Goal: Task Accomplishment & Management: Complete application form

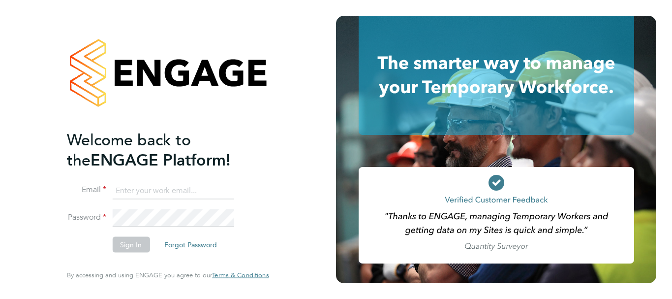
type input "[PERSON_NAME][EMAIL_ADDRESS][PERSON_NAME][DOMAIN_NAME]"
click at [130, 241] on button "Sign In" at bounding box center [130, 245] width 37 height 16
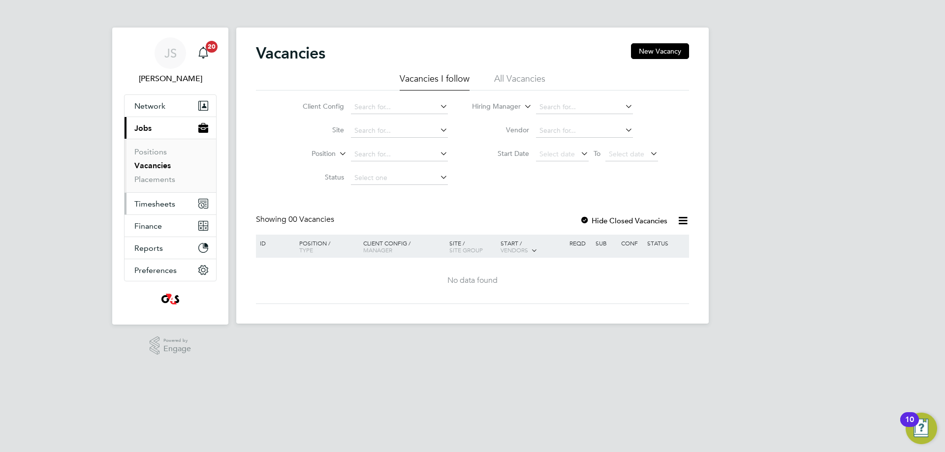
click at [165, 200] on span "Timesheets" at bounding box center [154, 203] width 41 height 9
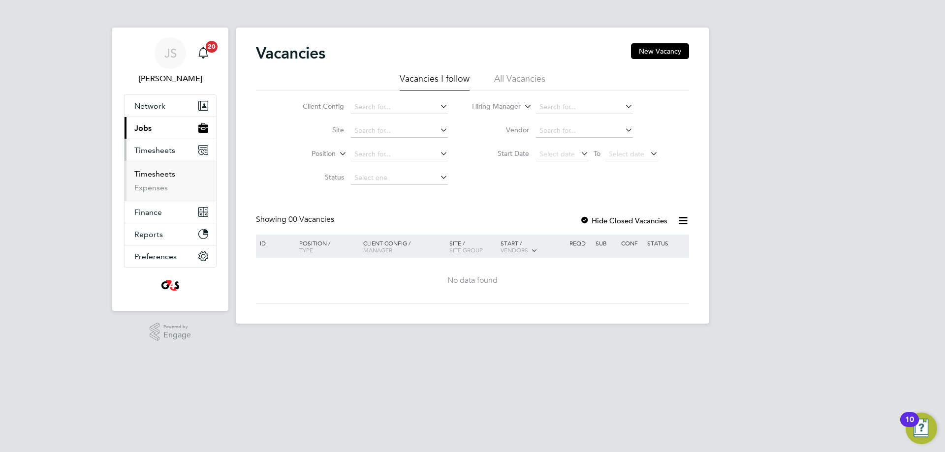
click at [147, 175] on link "Timesheets" at bounding box center [154, 173] width 41 height 9
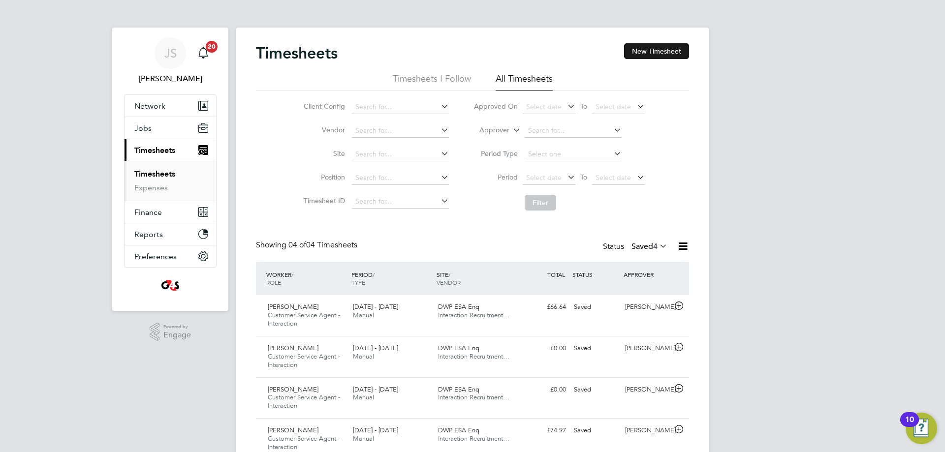
click at [639, 48] on button "New Timesheet" at bounding box center [656, 51] width 65 height 16
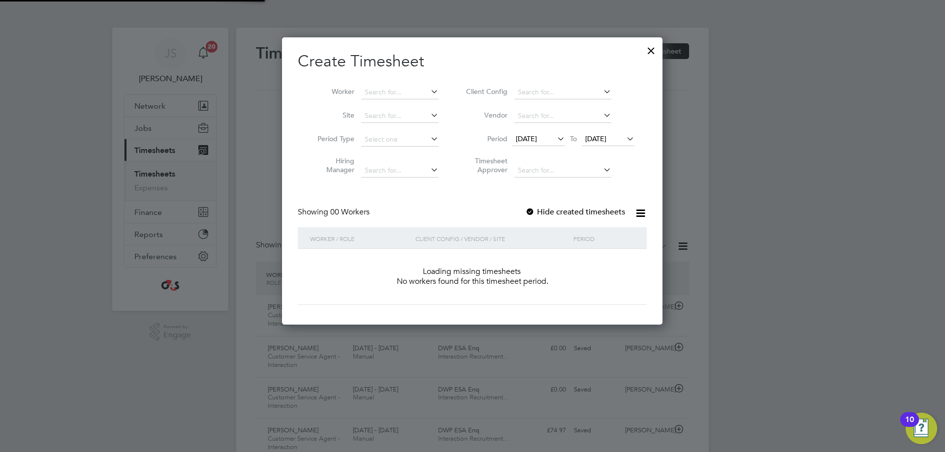
scroll to position [278, 381]
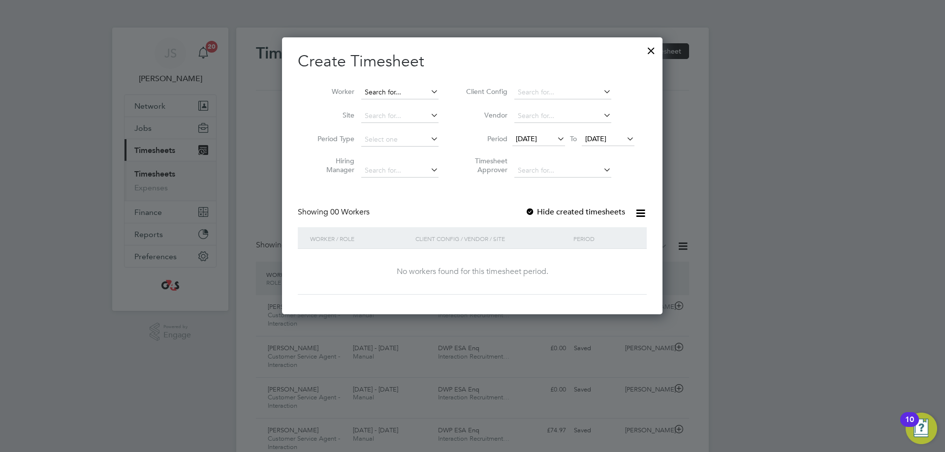
click at [377, 90] on input at bounding box center [399, 93] width 77 height 14
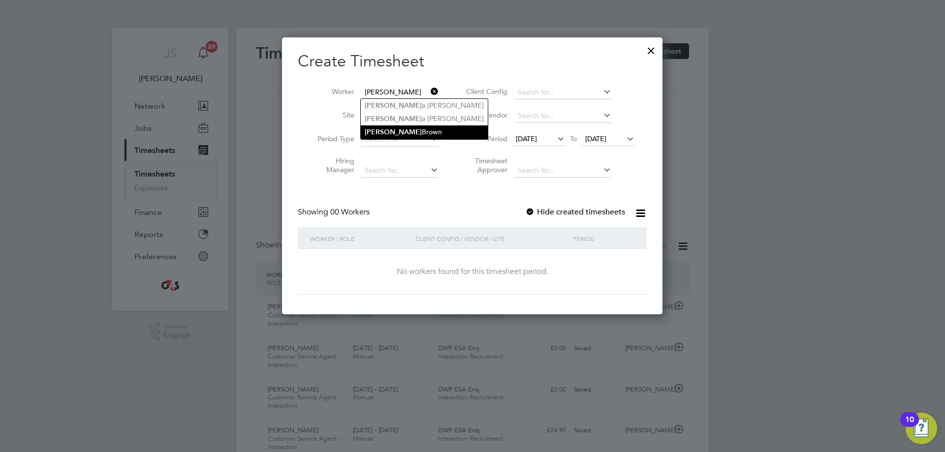
click at [401, 129] on li "[PERSON_NAME]" at bounding box center [424, 132] width 127 height 13
type input "[PERSON_NAME]"
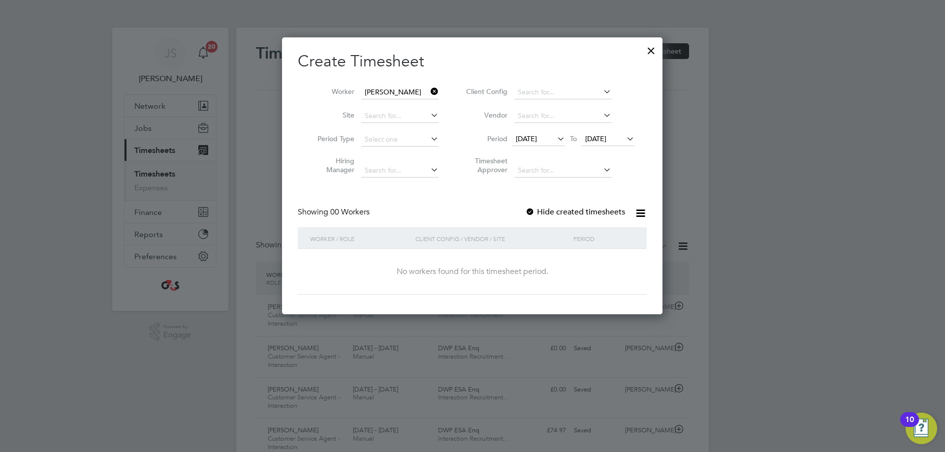
click at [526, 134] on span "[DATE]" at bounding box center [526, 138] width 21 height 9
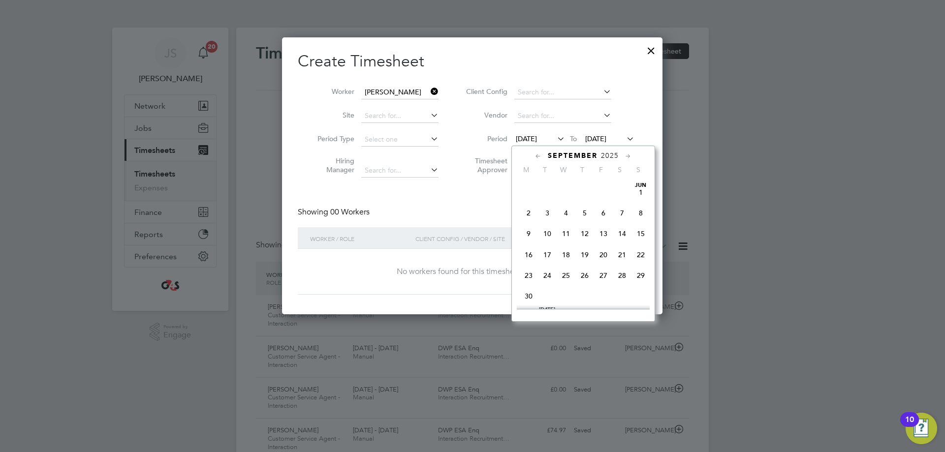
scroll to position [341, 0]
click at [531, 276] on span "29" at bounding box center [528, 267] width 19 height 19
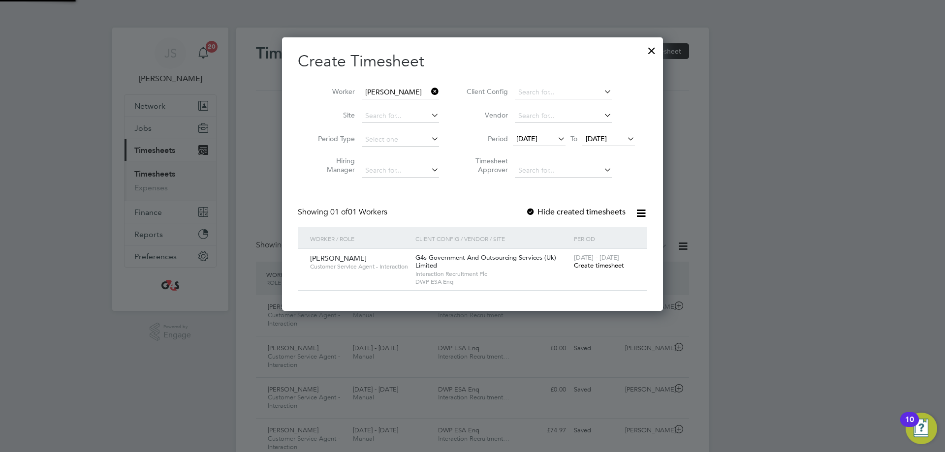
scroll to position [274, 389]
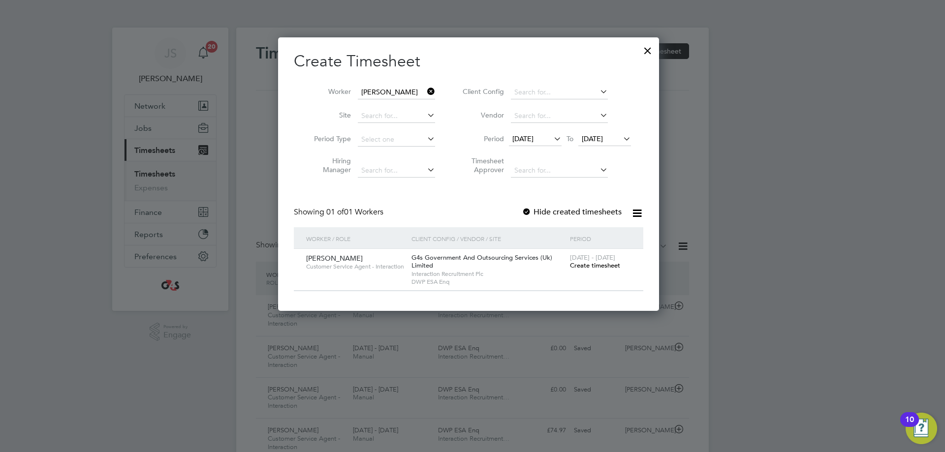
click at [597, 266] on span "Create timesheet" at bounding box center [595, 265] width 50 height 8
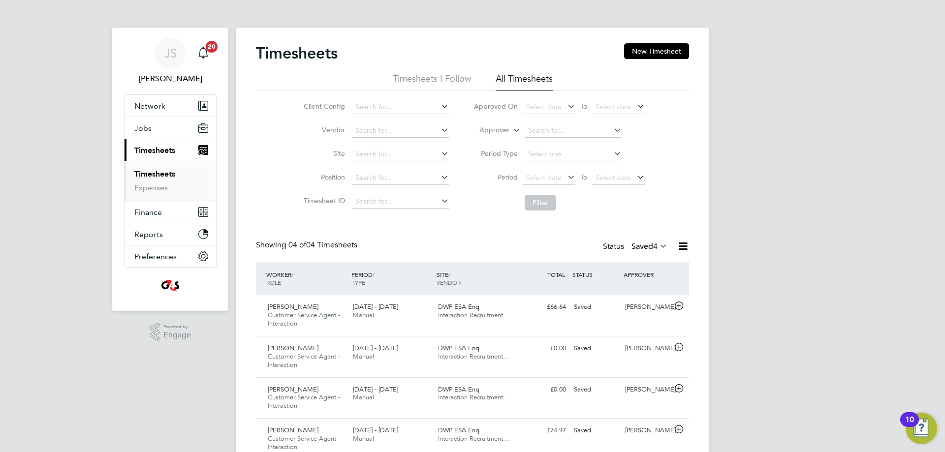
scroll to position [5, 5]
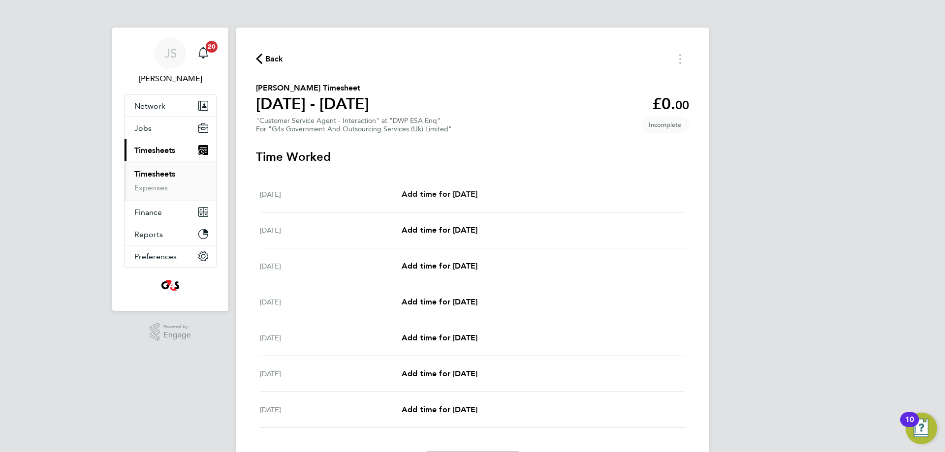
click at [459, 191] on span "Add time for [DATE]" at bounding box center [440, 194] width 76 height 9
select select "30"
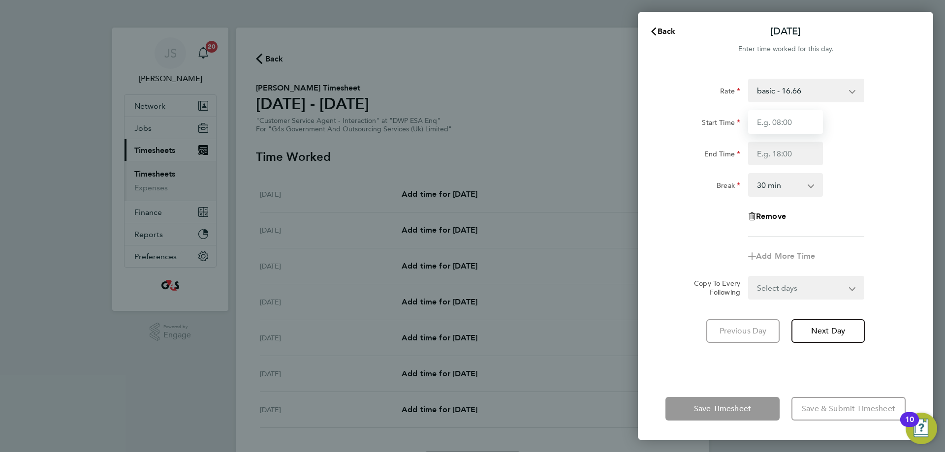
click at [672, 122] on input "Start Time" at bounding box center [785, 122] width 75 height 24
type input "07:45"
drag, startPoint x: 783, startPoint y: 148, endPoint x: 789, endPoint y: 157, distance: 11.3
click at [672, 148] on input "End Time" at bounding box center [785, 154] width 75 height 24
click at [672, 152] on input "End Time" at bounding box center [785, 154] width 75 height 24
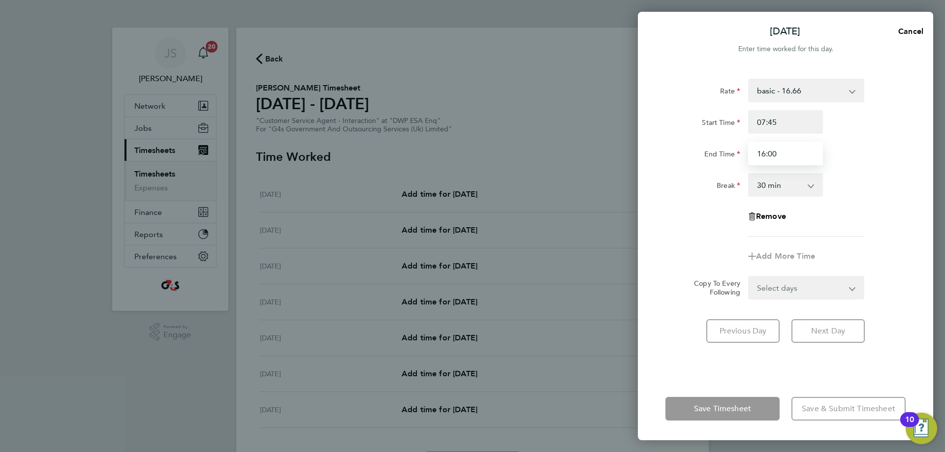
type input "16:00"
click at [672, 213] on div "Rate basic - 16.66 x1.5 - 24.73 Annual Leave Bank Holiday System Issue Paid - 1…" at bounding box center [786, 158] width 240 height 158
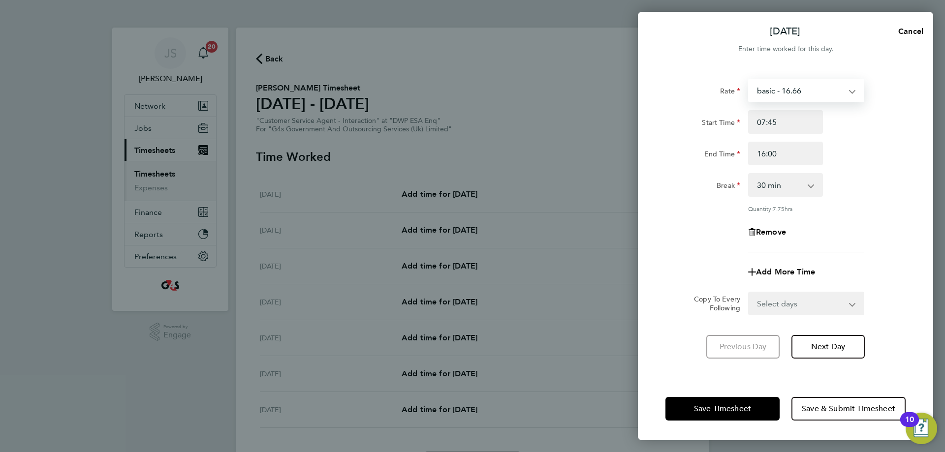
click at [672, 88] on select "basic - 16.66 x1.5 - 24.73 Annual Leave Bank Holiday System Issue Paid - 16.66 …" at bounding box center [800, 91] width 102 height 22
click at [672, 177] on div "Break 0 min 15 min 30 min 45 min 60 min 75 min 90 min" at bounding box center [786, 185] width 248 height 24
click at [672, 298] on span "Next Day" at bounding box center [828, 347] width 34 height 10
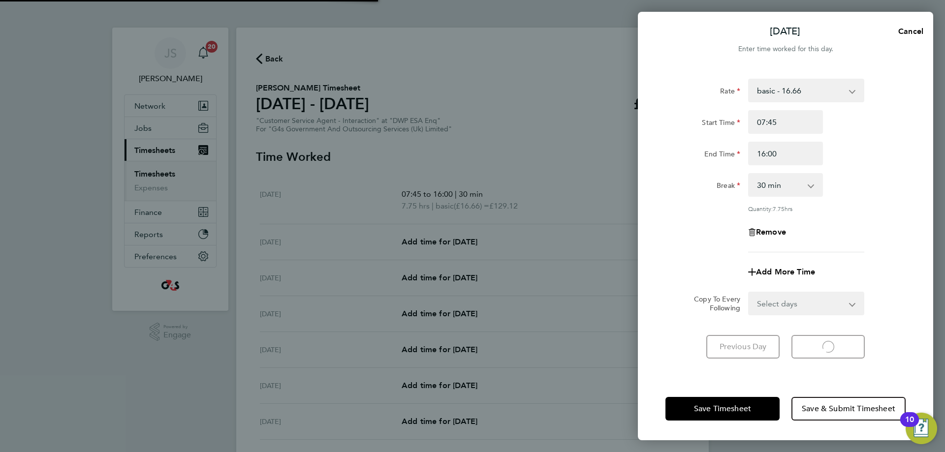
select select "30"
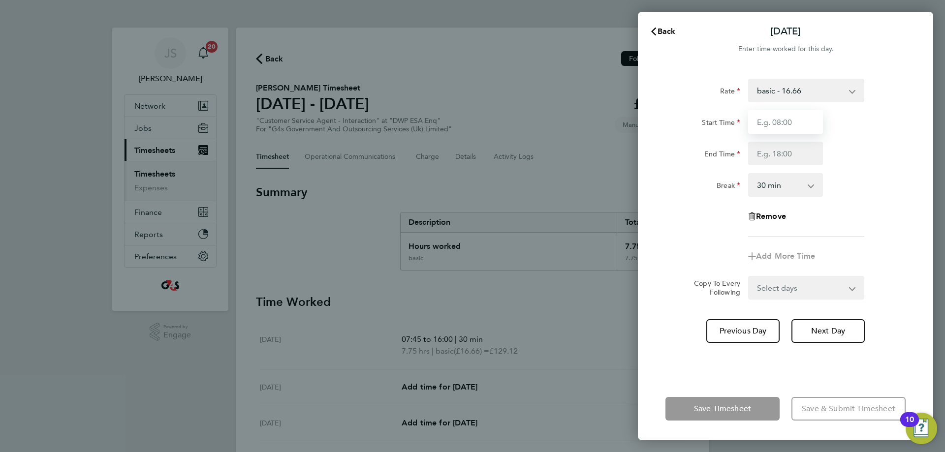
click at [672, 121] on input "Start Time" at bounding box center [785, 122] width 75 height 24
type input "07:45"
click at [672, 156] on input "End Time" at bounding box center [785, 154] width 75 height 24
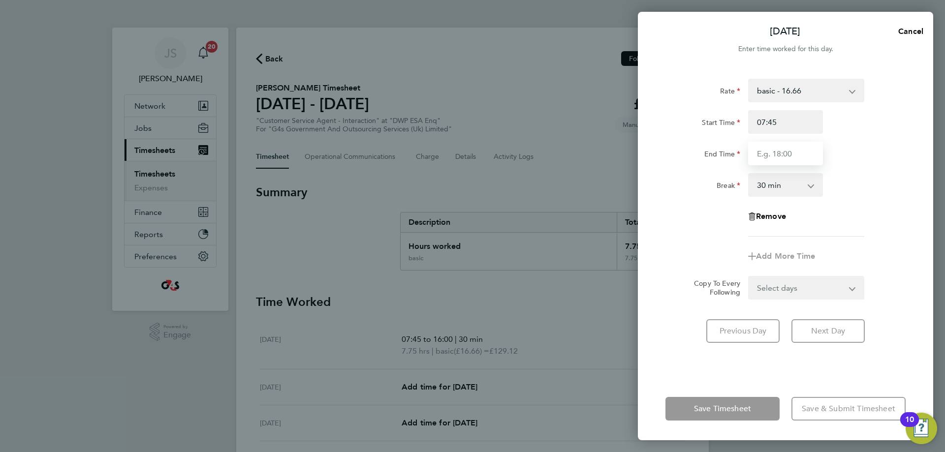
type input "15:00"
click at [672, 196] on div "Break 0 min 15 min 30 min 45 min 60 min 75 min 90 min" at bounding box center [786, 185] width 248 height 24
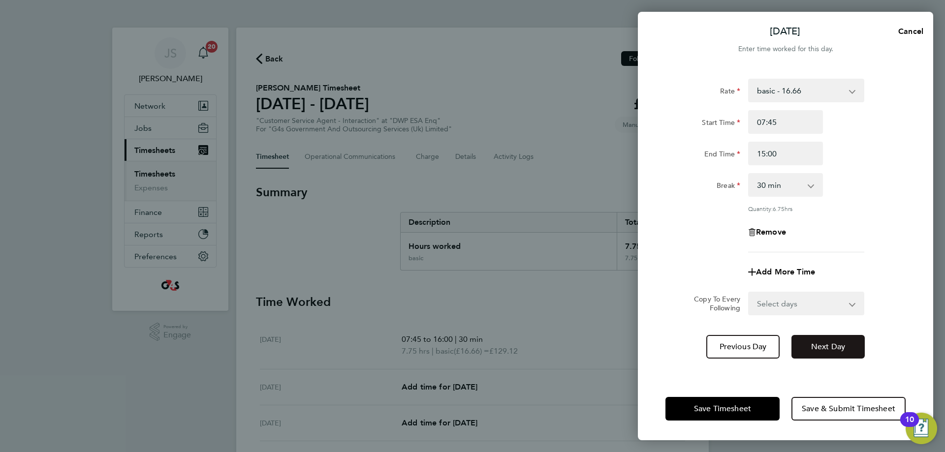
click at [672, 298] on button "Next Day" at bounding box center [828, 347] width 73 height 24
select select "30"
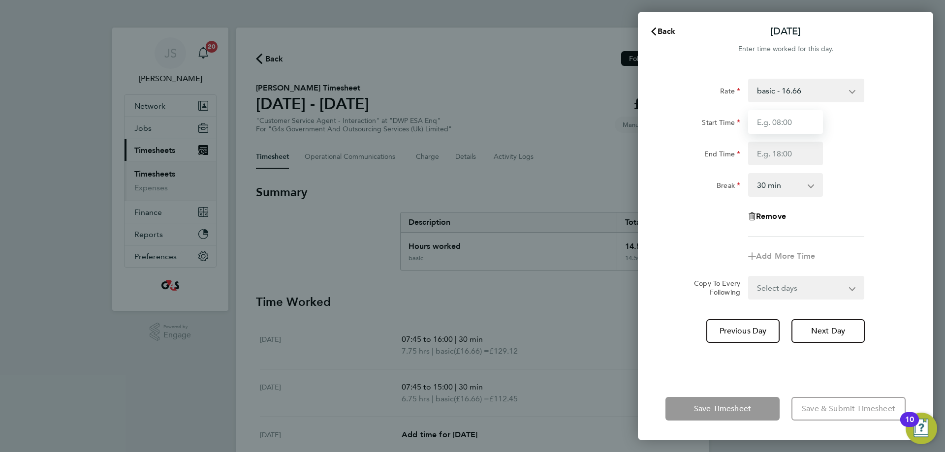
click at [672, 126] on input "Start Time" at bounding box center [785, 122] width 75 height 24
type input "07:45"
click at [672, 158] on input "End Time" at bounding box center [785, 154] width 75 height 24
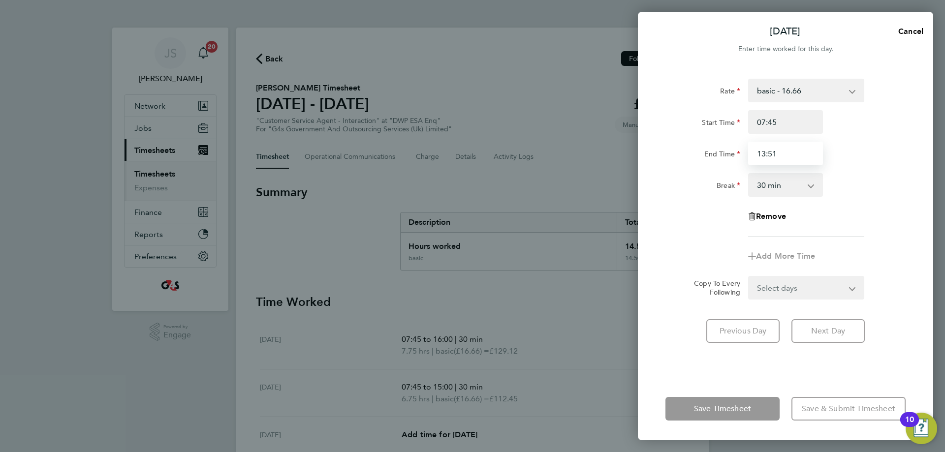
type input "13:51"
click at [672, 192] on div "Break 0 min 15 min 30 min 45 min 60 min 75 min 90 min" at bounding box center [786, 185] width 248 height 24
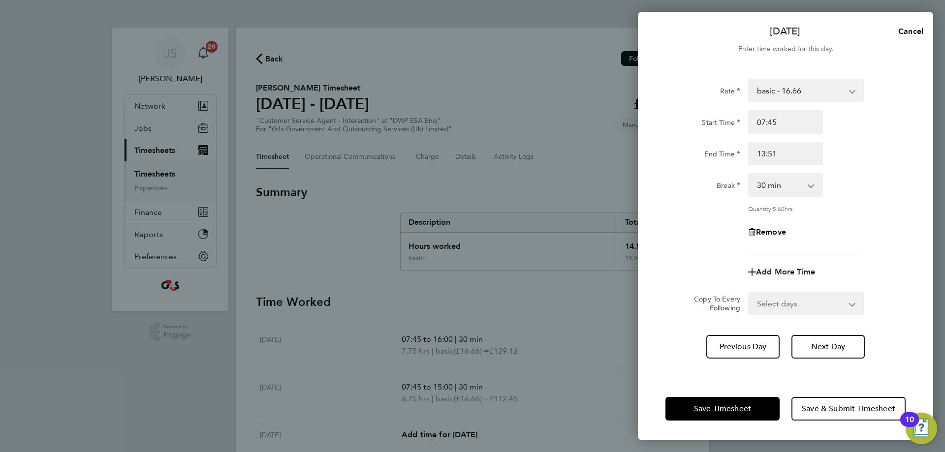
click at [672, 275] on span "Add More Time" at bounding box center [785, 271] width 59 height 9
select select "null"
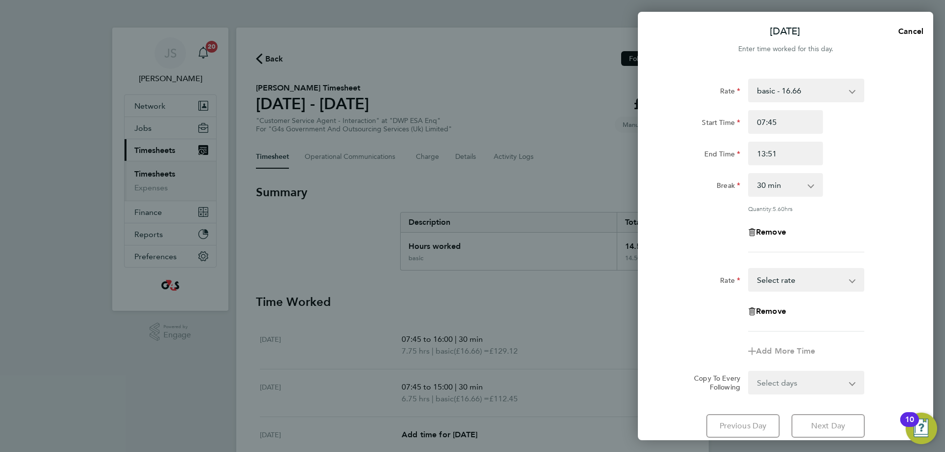
click at [672, 282] on select "x1.5 - 24.73 Annual Leave Bank Holiday System Issue Paid - 16.66 basic - 16.66 …" at bounding box center [800, 280] width 102 height 22
select select "30"
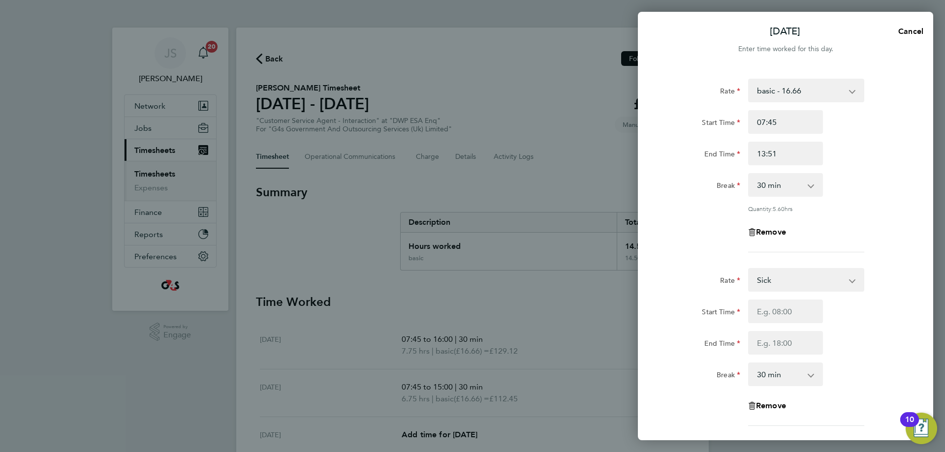
click at [672, 298] on div "Start Time" at bounding box center [786, 312] width 248 height 24
click at [672, 298] on input "Start Time" at bounding box center [785, 312] width 75 height 24
type input "13:51"
click at [672, 298] on div "End Time" at bounding box center [786, 343] width 248 height 24
click at [672, 298] on input "End Time" at bounding box center [785, 343] width 75 height 24
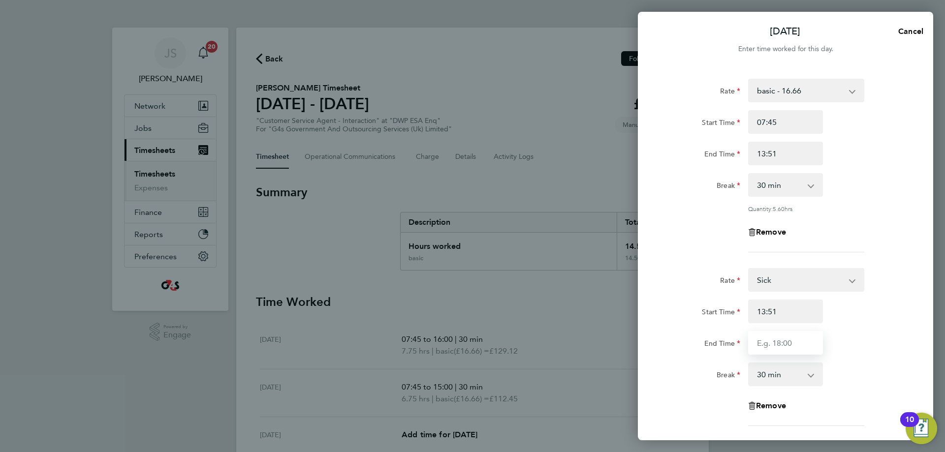
type input "16:30"
click at [672, 298] on select "0 min 15 min 30 min 45 min 60 min 75 min 90 min" at bounding box center [779, 375] width 61 height 22
select select "0"
click at [672, 298] on select "0 min 15 min 30 min 45 min 60 min 75 min 90 min" at bounding box center [779, 375] width 61 height 22
click at [672, 298] on div "Rate Sick x1.5 - 24.73 Annual Leave Bank Holiday System Issue Paid - 16.66 basi…" at bounding box center [786, 355] width 240 height 174
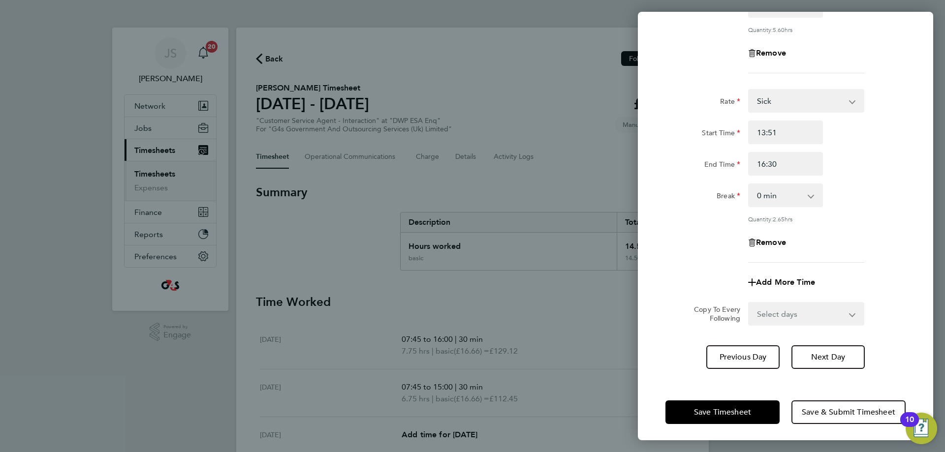
scroll to position [181, 0]
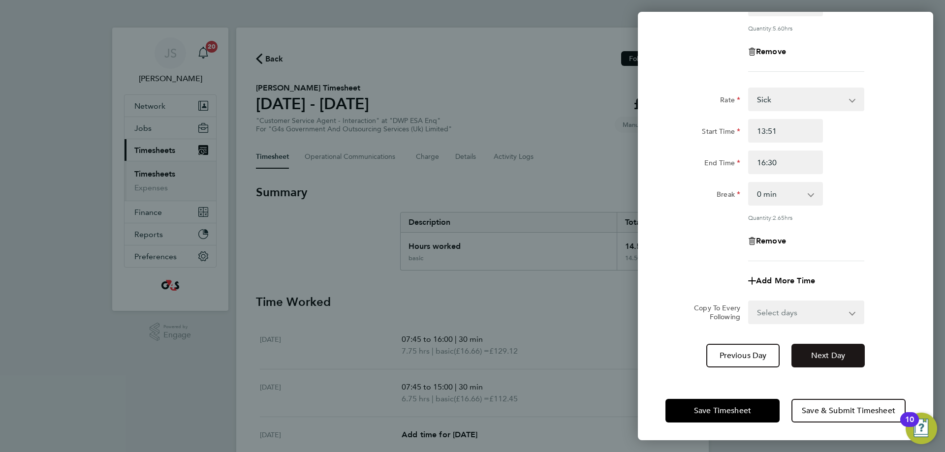
click at [672, 298] on span "Next Day" at bounding box center [828, 356] width 34 height 10
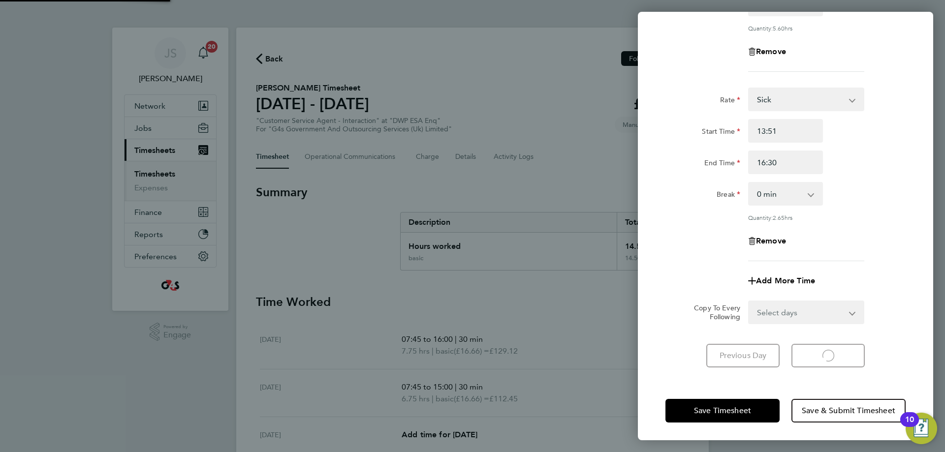
select select "30"
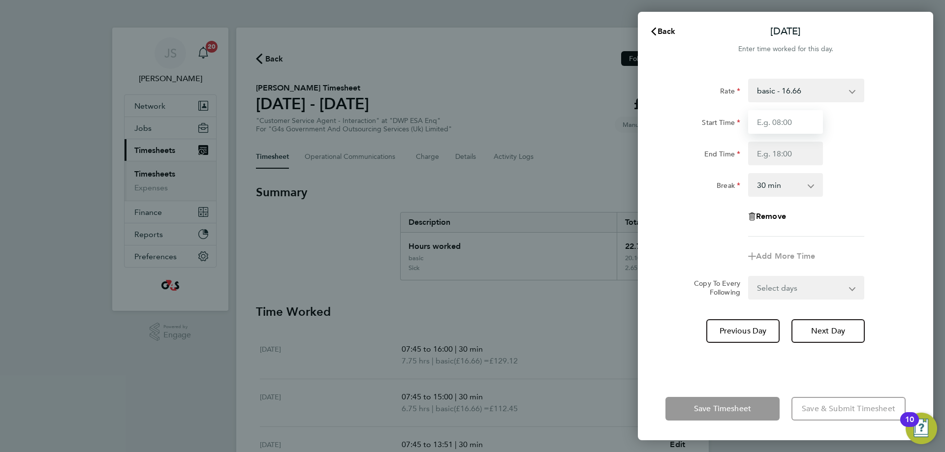
click at [672, 114] on input "Start Time" at bounding box center [785, 122] width 75 height 24
click at [672, 93] on select "basic - 16.66 x1.5 - 24.73 Annual Leave Bank Holiday System Issue Paid - 16.66 …" at bounding box center [800, 91] width 102 height 22
select select "30"
click at [672, 122] on input "Start Time" at bounding box center [785, 122] width 75 height 24
type input "07:45"
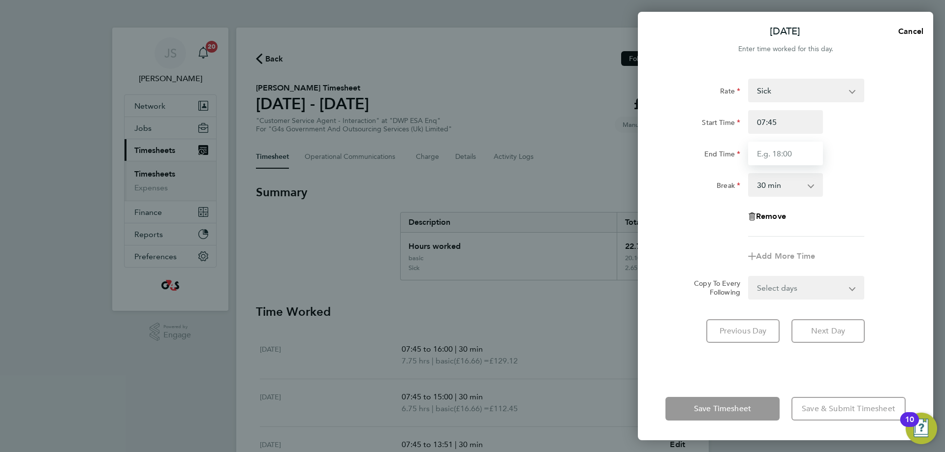
click at [672, 158] on input "End Time" at bounding box center [785, 154] width 75 height 24
click at [672, 161] on input "End Time" at bounding box center [785, 154] width 75 height 24
type input "16:00"
click at [672, 192] on div "Break 0 min 15 min 30 min 45 min 60 min 75 min 90 min" at bounding box center [786, 185] width 248 height 24
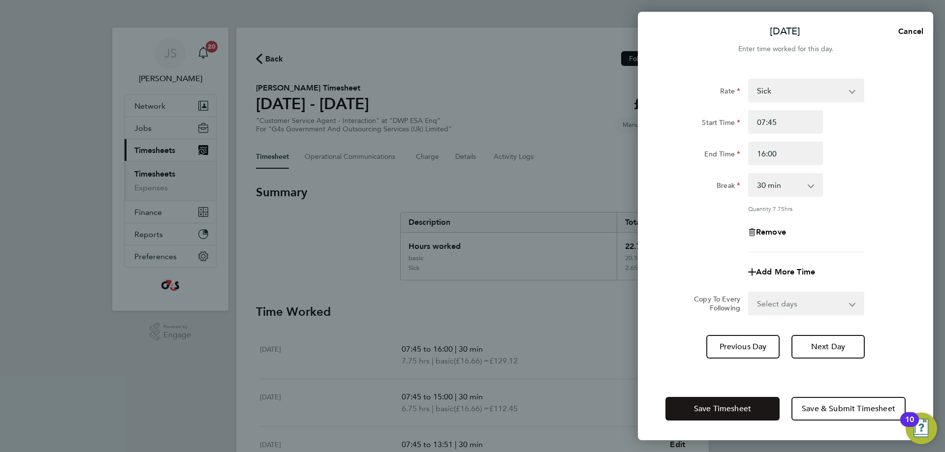
click at [672, 298] on span "Save Timesheet" at bounding box center [722, 409] width 57 height 10
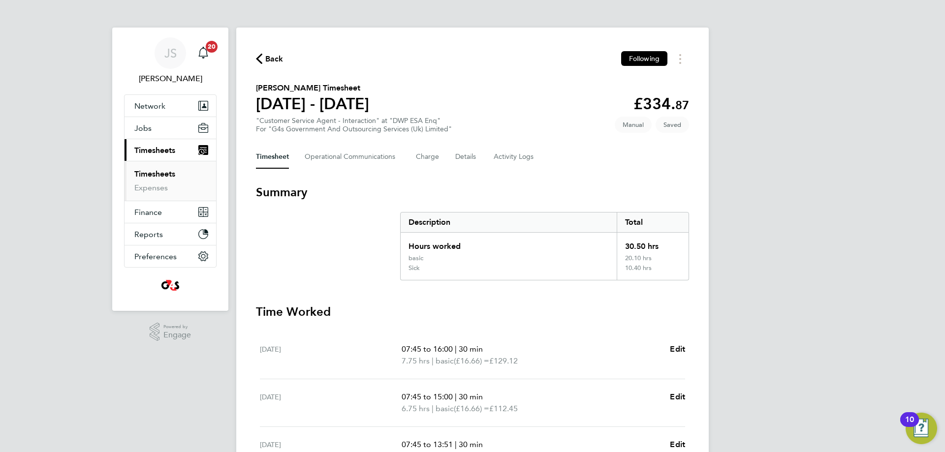
click at [278, 57] on span "Back" at bounding box center [274, 59] width 18 height 12
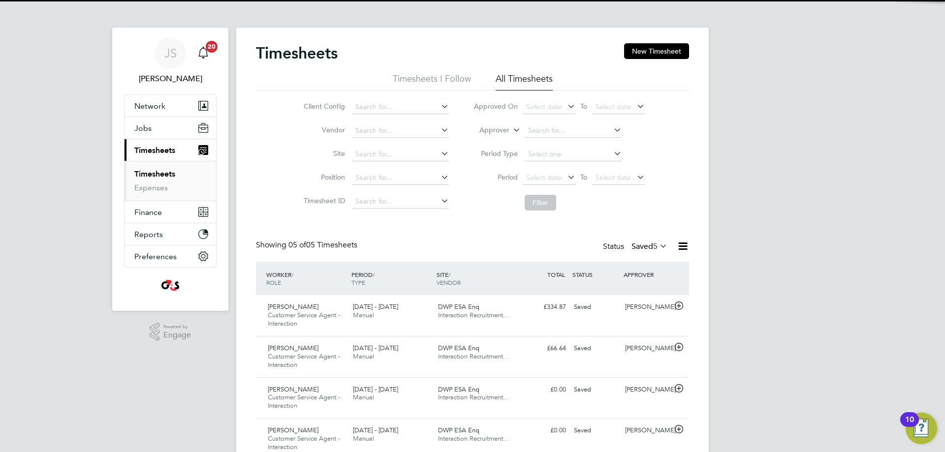
scroll to position [33, 86]
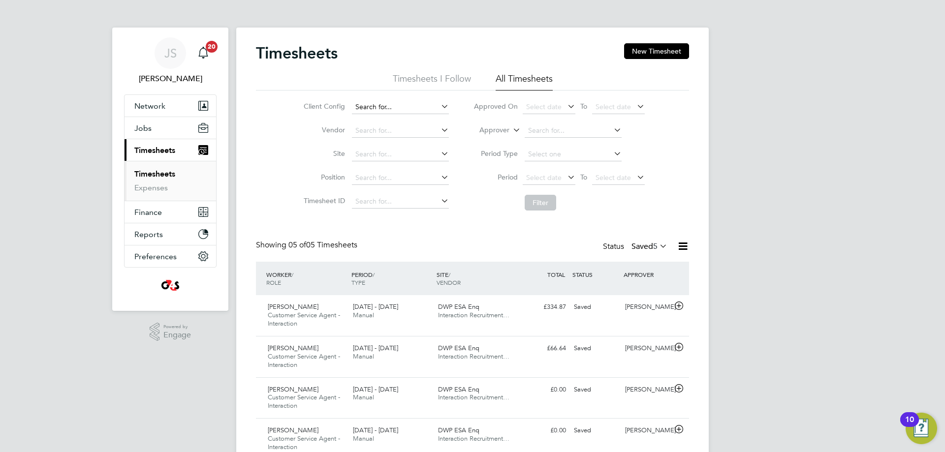
click at [377, 106] on input at bounding box center [400, 107] width 97 height 14
click at [656, 52] on button "New Timesheet" at bounding box center [656, 51] width 65 height 16
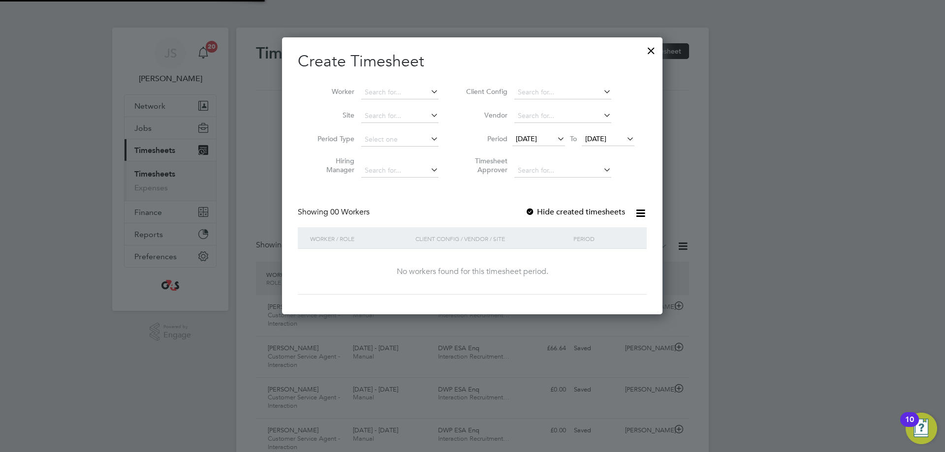
scroll to position [5, 5]
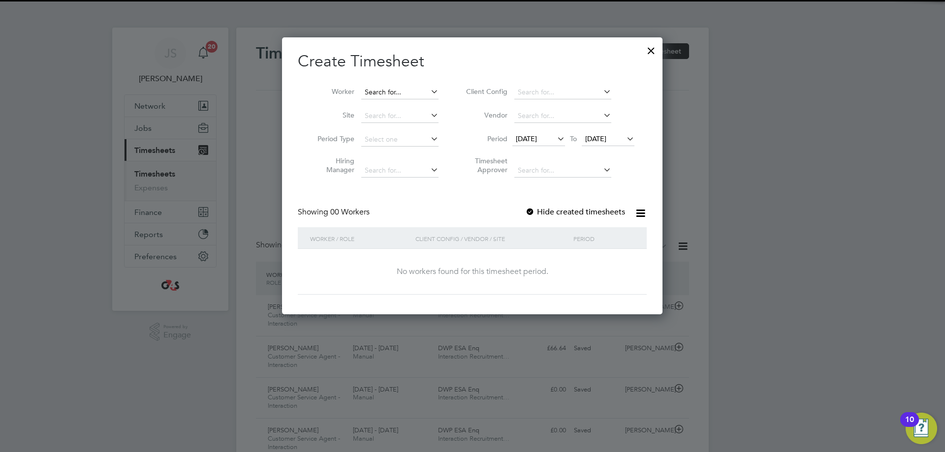
click at [385, 97] on input at bounding box center [399, 93] width 77 height 14
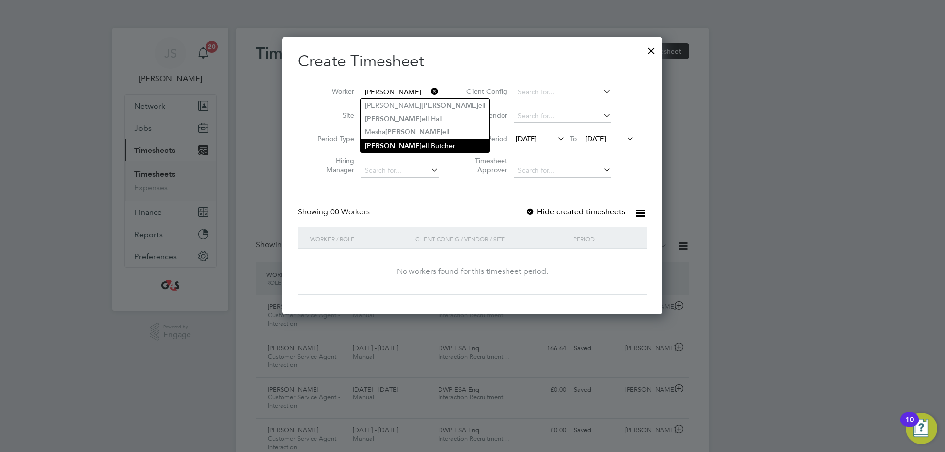
click at [407, 141] on li "[PERSON_NAME] [PERSON_NAME]" at bounding box center [425, 145] width 128 height 13
type input "[PERSON_NAME]"
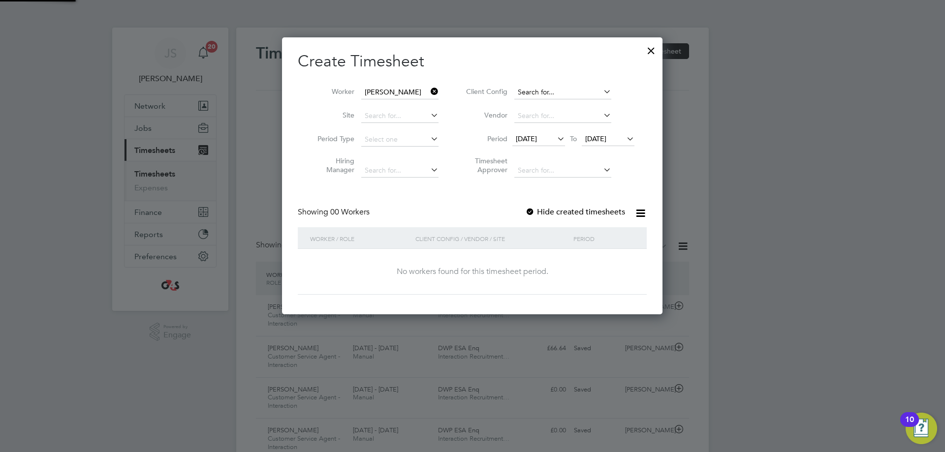
scroll to position [278, 381]
click at [531, 92] on input at bounding box center [562, 93] width 97 height 14
click at [553, 210] on label "Hide created timesheets" at bounding box center [575, 212] width 100 height 10
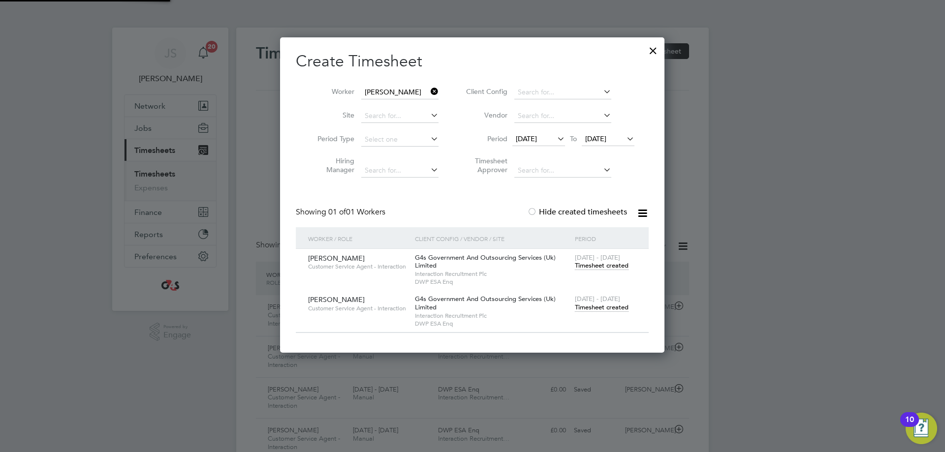
click at [534, 145] on span "[DATE]" at bounding box center [538, 139] width 53 height 13
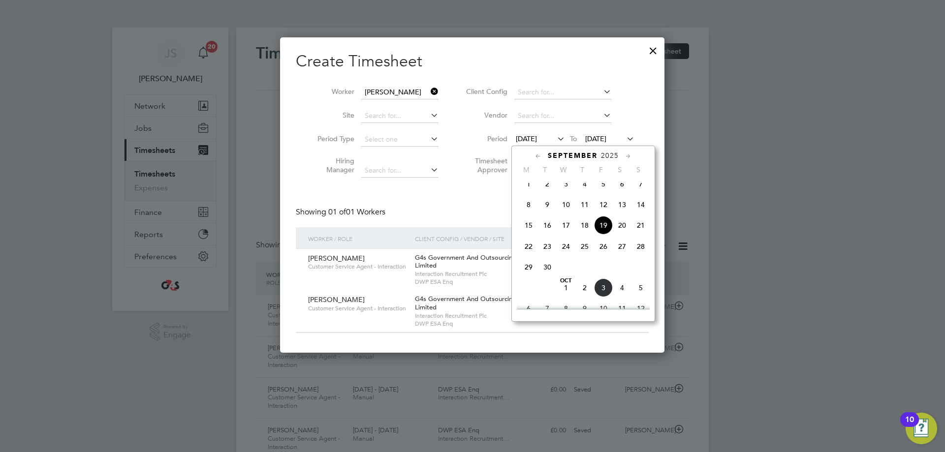
click at [513, 134] on span "[DATE]" at bounding box center [538, 139] width 53 height 13
click at [449, 142] on li "Period Type" at bounding box center [374, 140] width 153 height 24
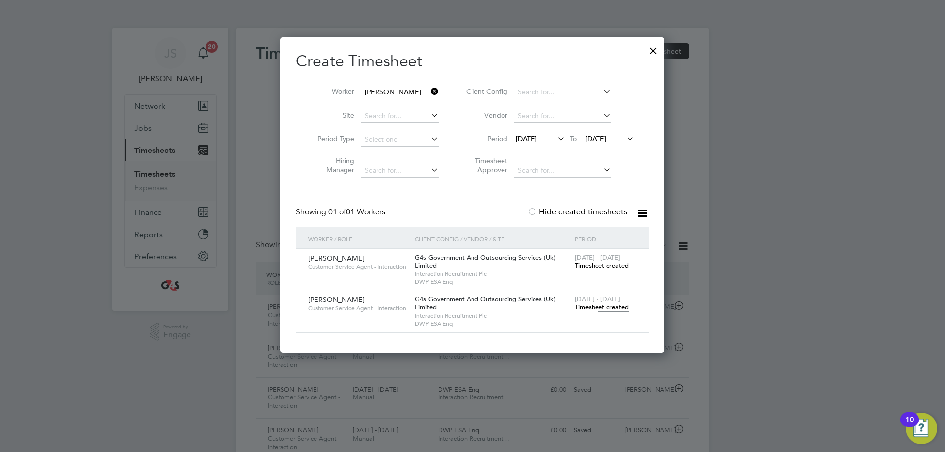
click at [525, 142] on span "[DATE]" at bounding box center [526, 138] width 21 height 9
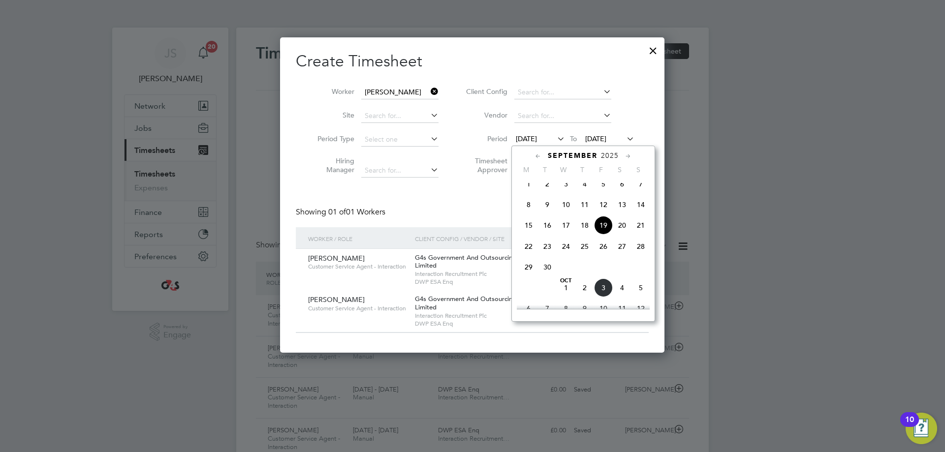
click at [528, 277] on span "29" at bounding box center [528, 267] width 19 height 19
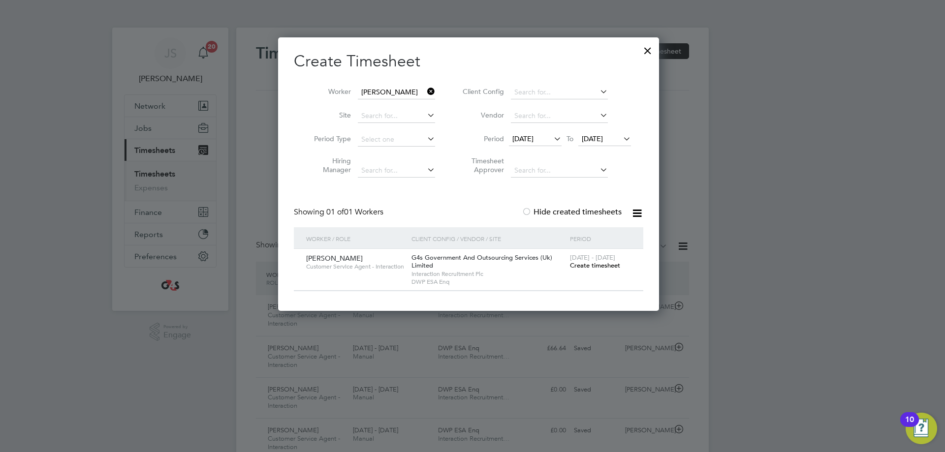
click at [607, 268] on span "Create timesheet" at bounding box center [595, 265] width 50 height 8
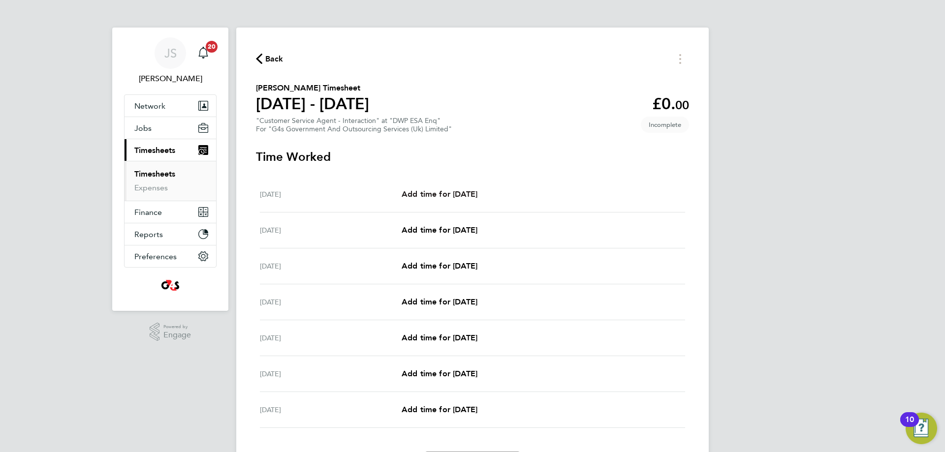
click at [446, 189] on link "Add time for [DATE]" at bounding box center [440, 195] width 76 height 12
select select "30"
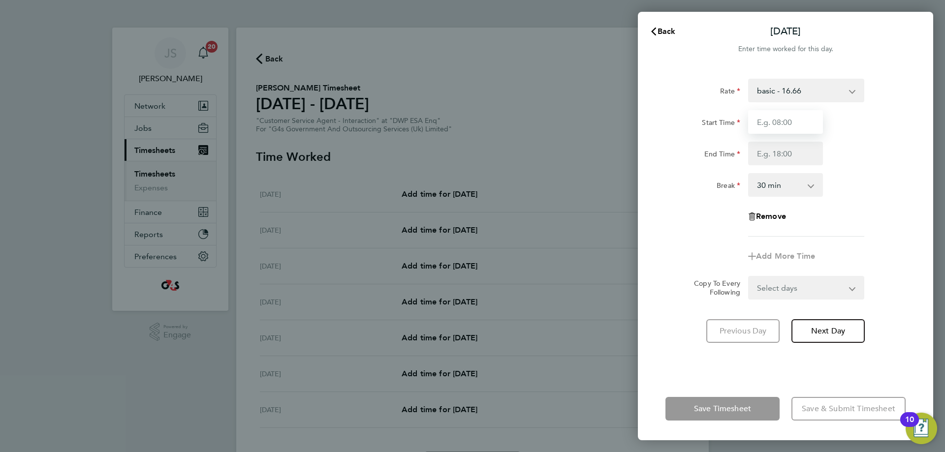
click at [672, 124] on input "Start Time" at bounding box center [785, 122] width 75 height 24
click at [672, 91] on select "basic - 16.66 Annual Leave Sick Bank Holiday System Issue Not Paid x2 - 32.79 x…" at bounding box center [800, 91] width 102 height 22
select select "30"
click at [672, 117] on input "Start Time" at bounding box center [785, 122] width 75 height 24
type input "07:45"
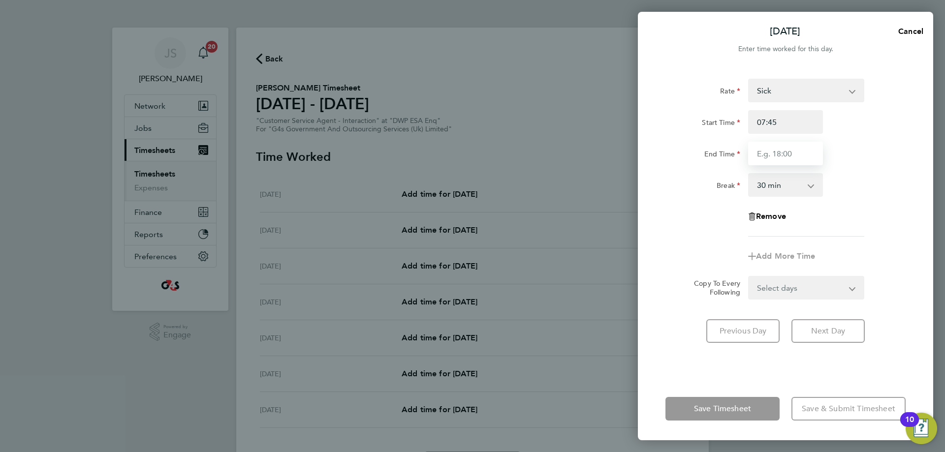
click at [672, 157] on input "End Time" at bounding box center [785, 154] width 75 height 24
type input "16:15"
click at [672, 204] on div "Rate Sick Annual Leave Bank Holiday System Issue Not Paid x2 - 32.79 basic - 16…" at bounding box center [786, 158] width 240 height 158
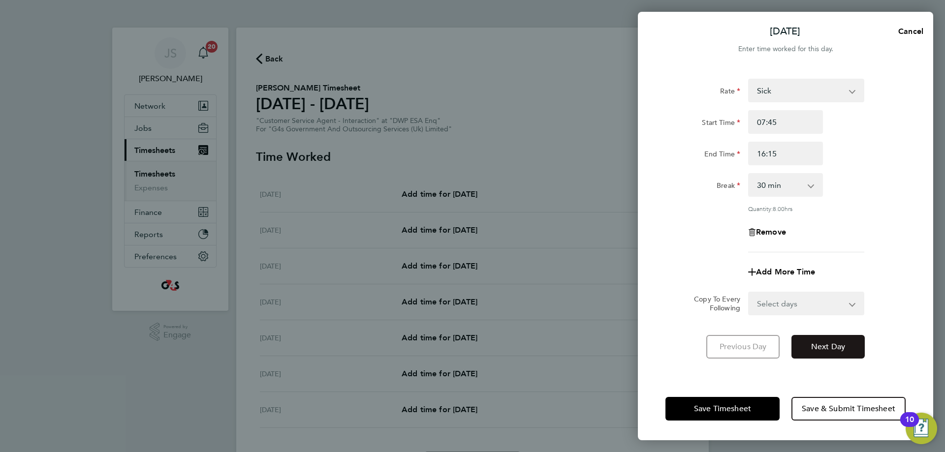
click at [672, 298] on button "Next Day" at bounding box center [828, 347] width 73 height 24
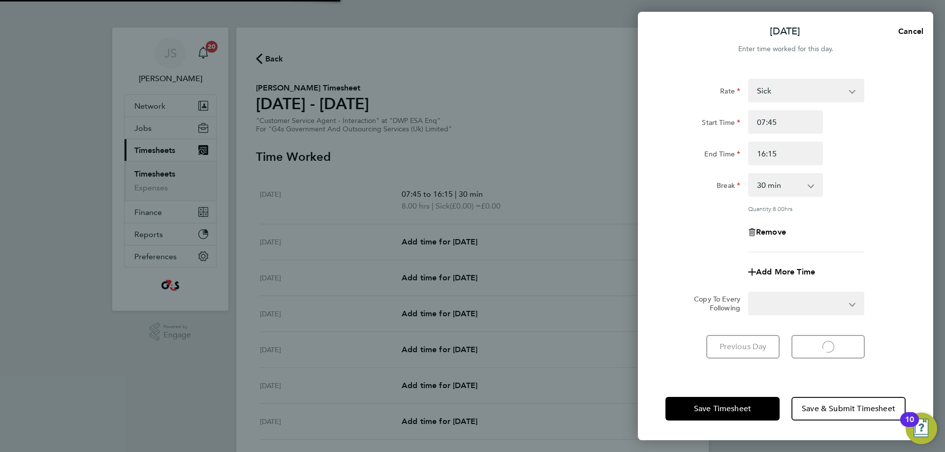
select select "30"
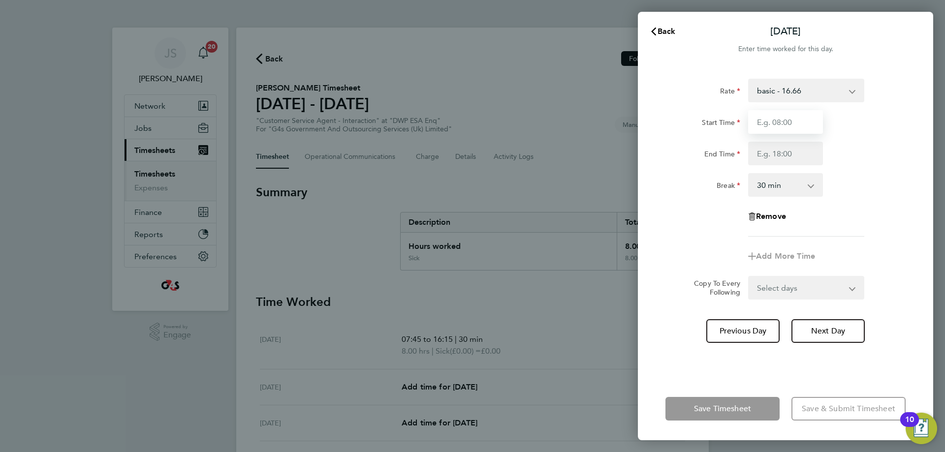
click at [672, 128] on input "Start Time" at bounding box center [785, 122] width 75 height 24
type input "07:45"
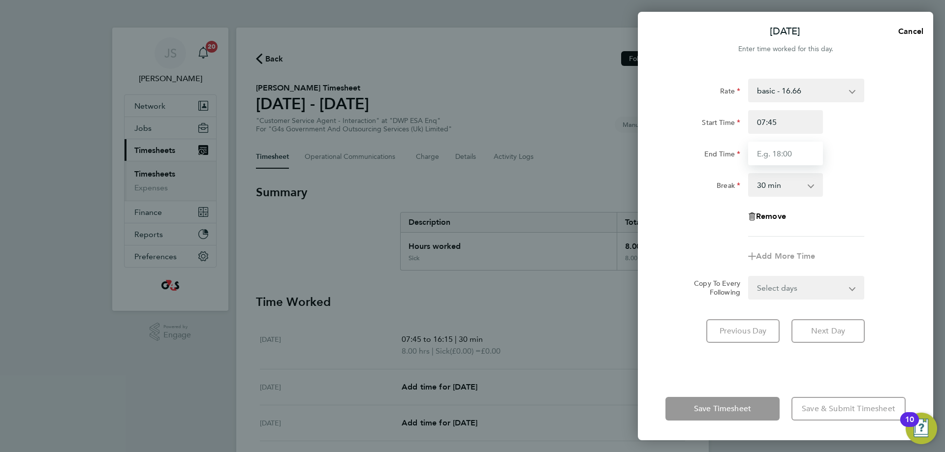
click at [672, 154] on input "End Time" at bounding box center [785, 154] width 75 height 24
type input "15:12"
click at [672, 192] on div "Break 0 min 15 min 30 min 45 min 60 min 75 min 90 min" at bounding box center [786, 185] width 248 height 24
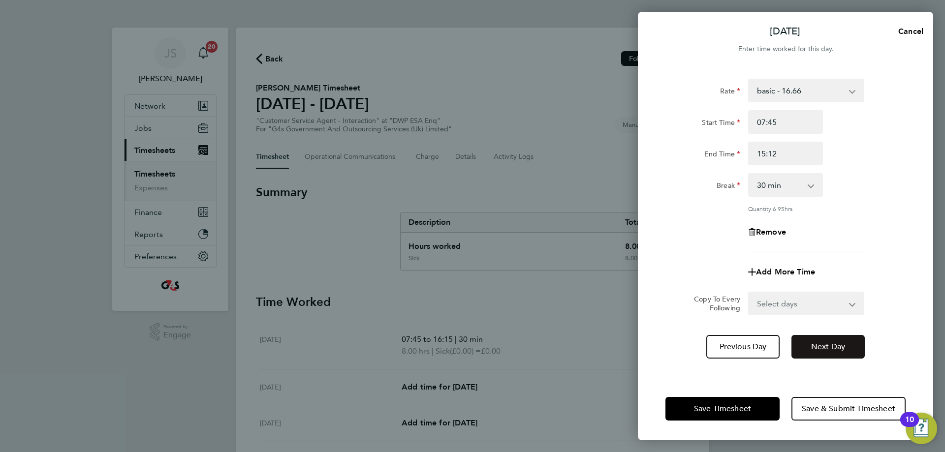
click at [672, 298] on span "Next Day" at bounding box center [828, 347] width 34 height 10
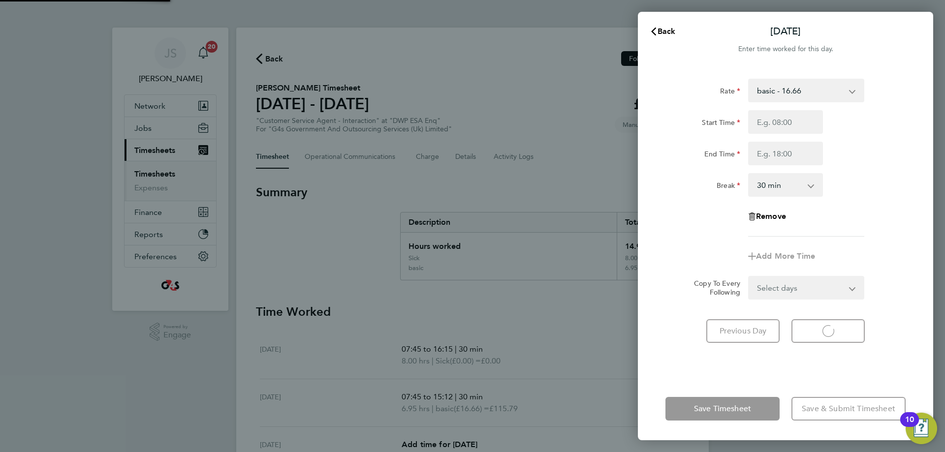
select select "30"
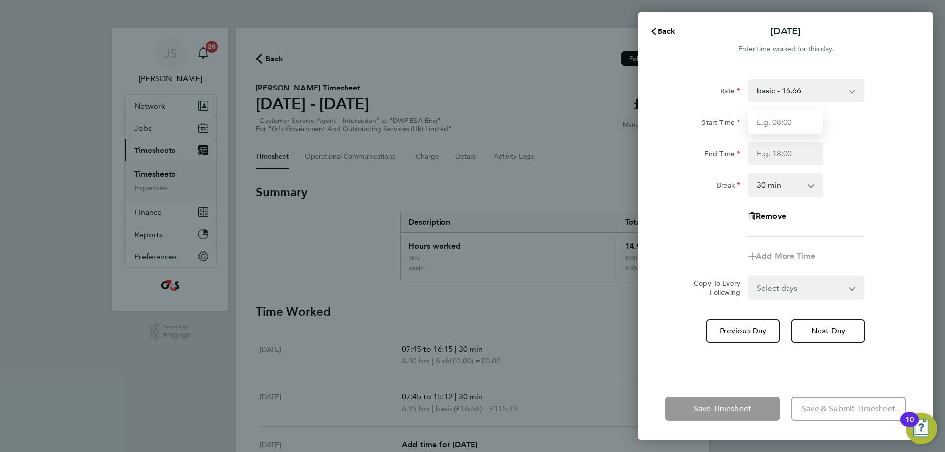
click at [672, 126] on input "Start Time" at bounding box center [785, 122] width 75 height 24
type input "07:45"
click at [672, 153] on input "End Time" at bounding box center [785, 154] width 75 height 24
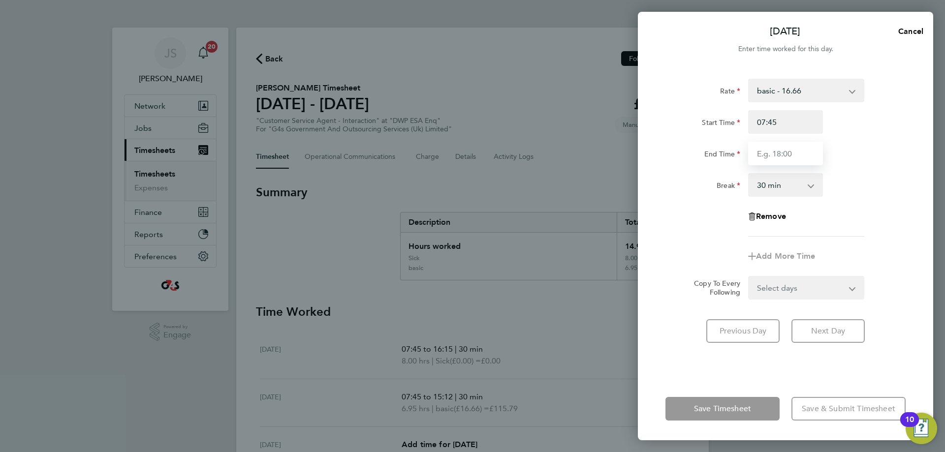
type input "16:30"
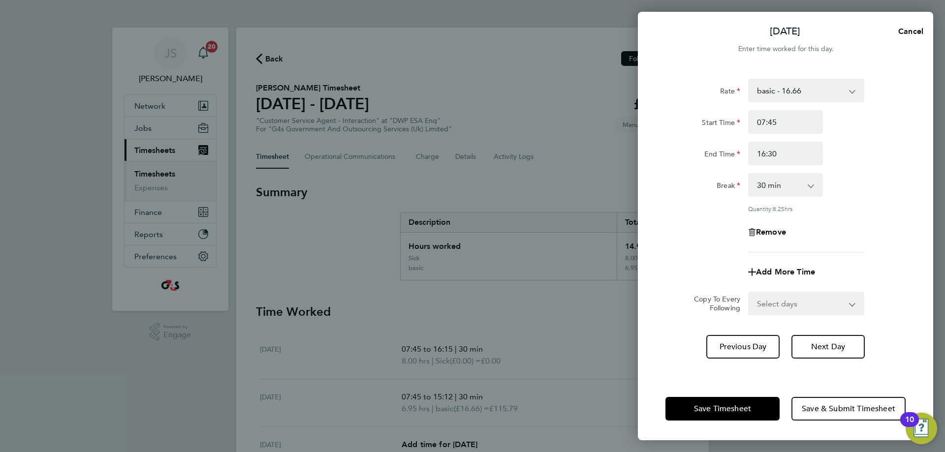
click at [672, 216] on div "Rate basic - 16.66 Annual Leave Sick Bank Holiday System Issue Not Paid x2 - 32…" at bounding box center [786, 166] width 240 height 174
click at [672, 298] on span "Next Day" at bounding box center [828, 347] width 34 height 10
select select "30"
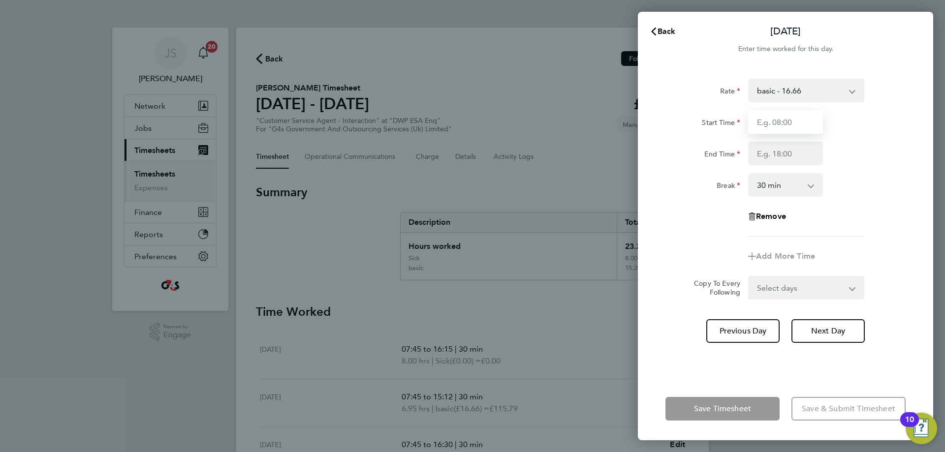
drag, startPoint x: 783, startPoint y: 122, endPoint x: 787, endPoint y: 131, distance: 10.4
click at [672, 122] on input "Start Time" at bounding box center [785, 122] width 75 height 24
type input "07:45"
click at [672, 150] on input "End Time" at bounding box center [785, 154] width 75 height 24
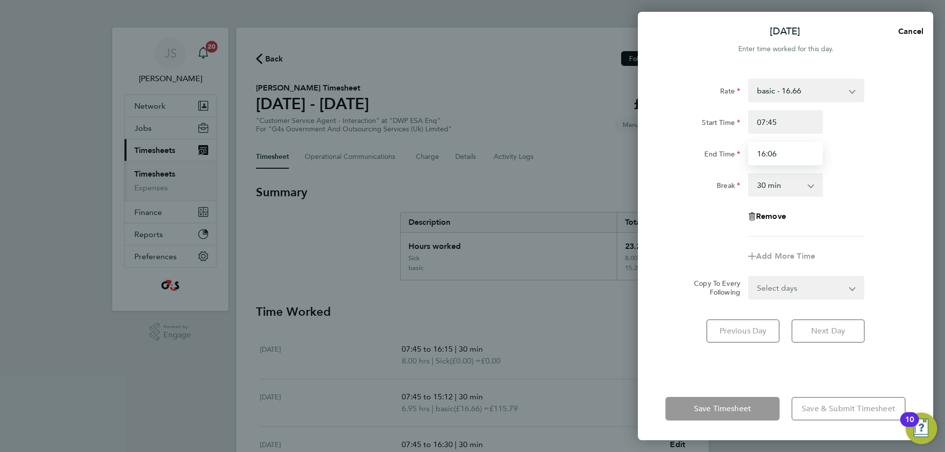
type input "16:06"
click at [672, 298] on div "Rate basic - 16.66 Annual Leave Sick Bank Holiday System Issue Not Paid x2 - 32…" at bounding box center [785, 222] width 295 height 311
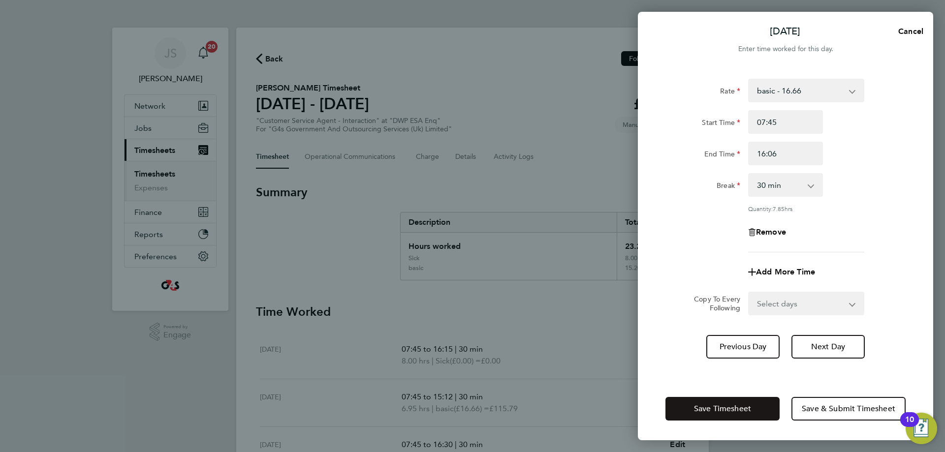
click at [672, 298] on button "Save Timesheet" at bounding box center [723, 409] width 114 height 24
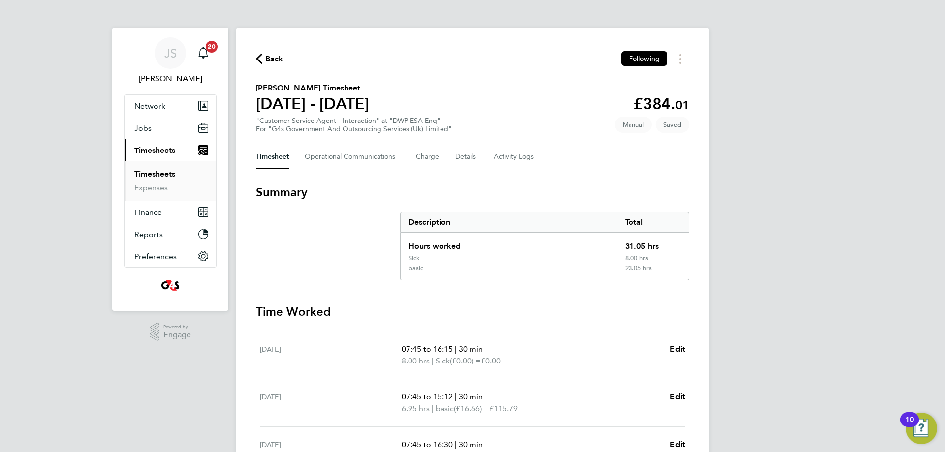
click at [672, 297] on div "JS [PERSON_NAME] Notifications 20 Applications: Network Sites Workers Jobs Posi…" at bounding box center [472, 358] width 945 height 717
click at [269, 58] on span "Back" at bounding box center [274, 59] width 18 height 12
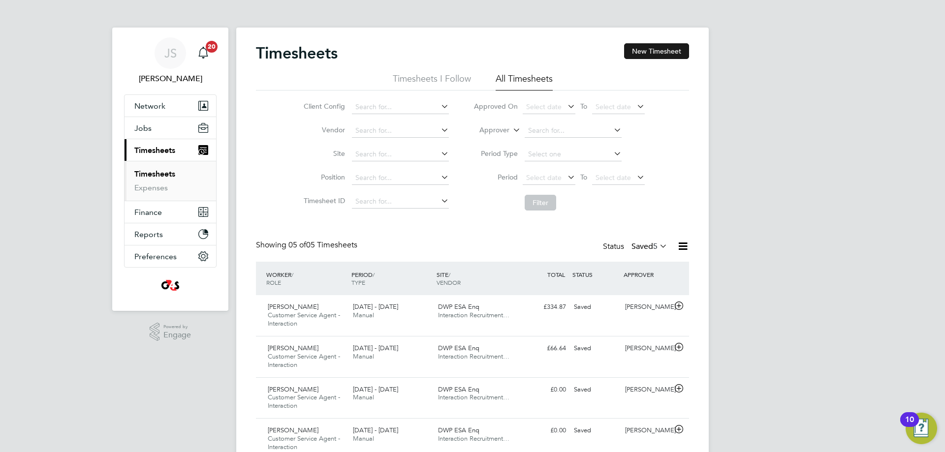
click at [671, 49] on button "New Timesheet" at bounding box center [656, 51] width 65 height 16
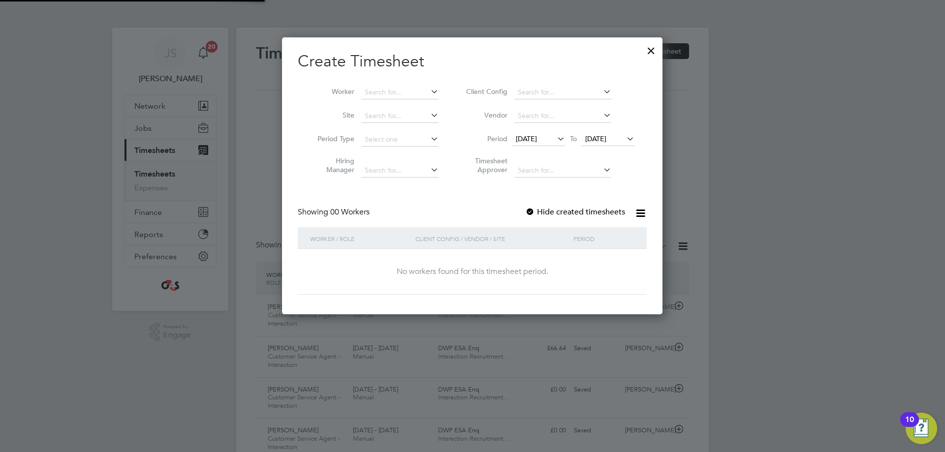
scroll to position [5, 5]
click at [375, 91] on input at bounding box center [399, 93] width 77 height 14
click at [411, 106] on b "Elu" at bounding box center [405, 105] width 10 height 8
type input "[PERSON_NAME]"
click at [534, 210] on div at bounding box center [530, 213] width 10 height 10
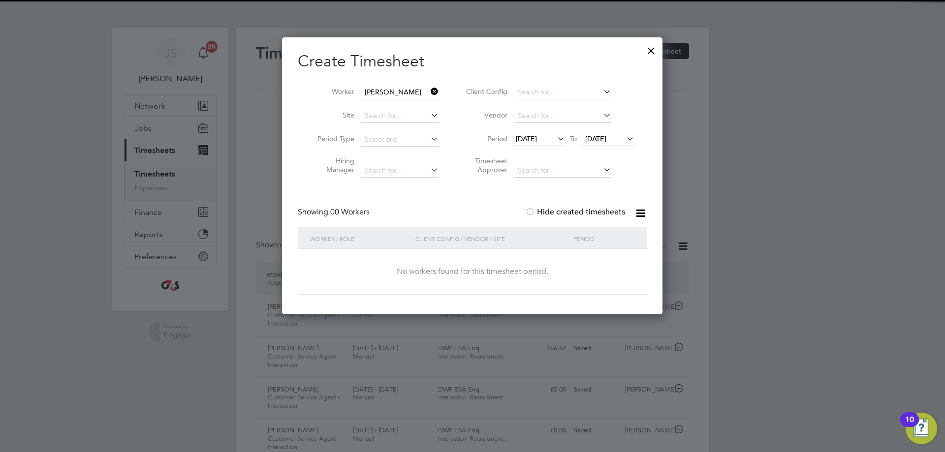
click at [515, 145] on span "[DATE]" at bounding box center [538, 139] width 53 height 13
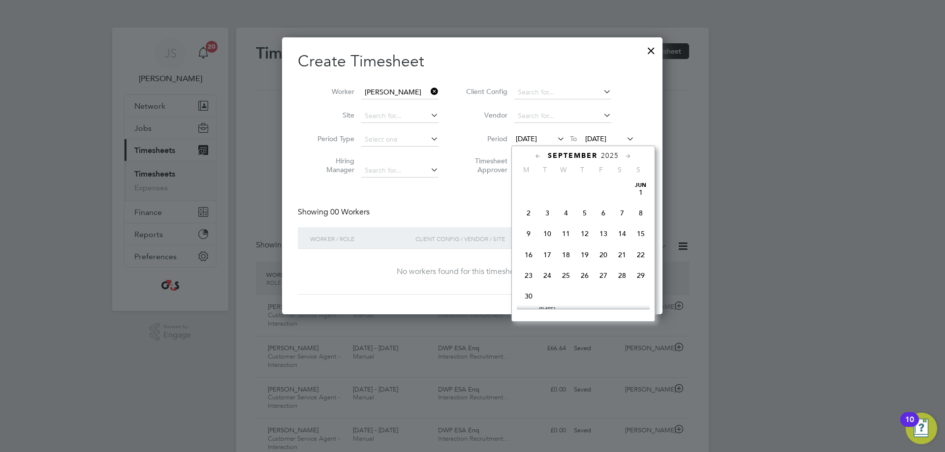
scroll to position [341, 0]
click at [532, 277] on span "29" at bounding box center [528, 267] width 19 height 19
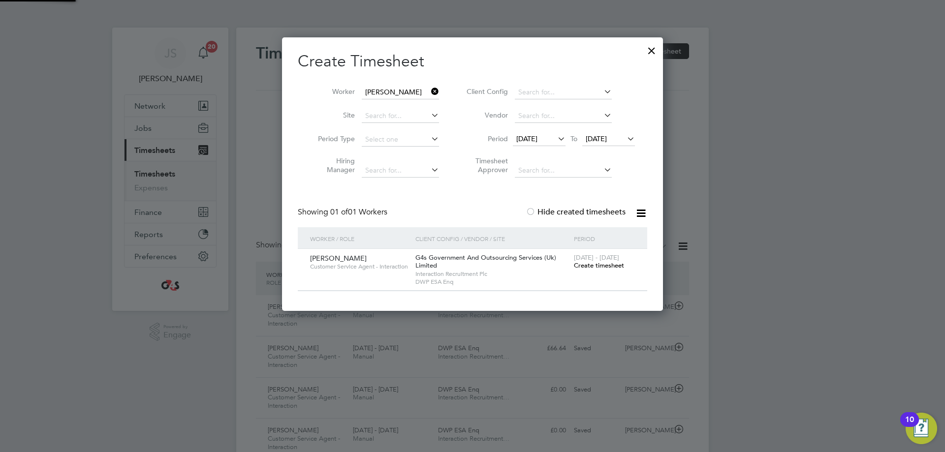
scroll to position [274, 389]
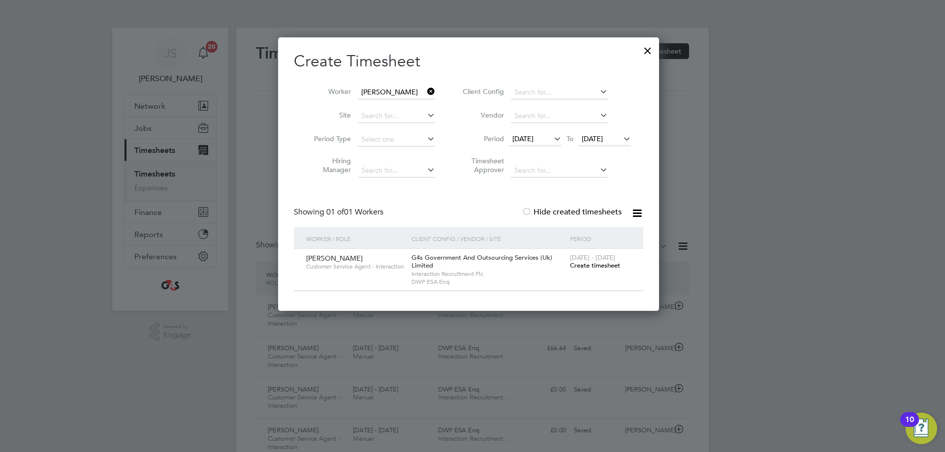
click at [616, 267] on span "Create timesheet" at bounding box center [595, 265] width 50 height 8
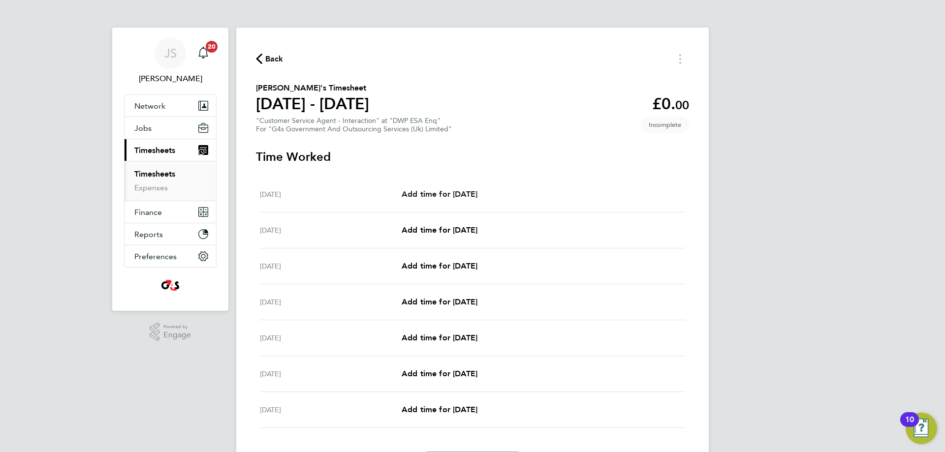
click at [434, 195] on span "Add time for [DATE]" at bounding box center [440, 194] width 76 height 9
select select "30"
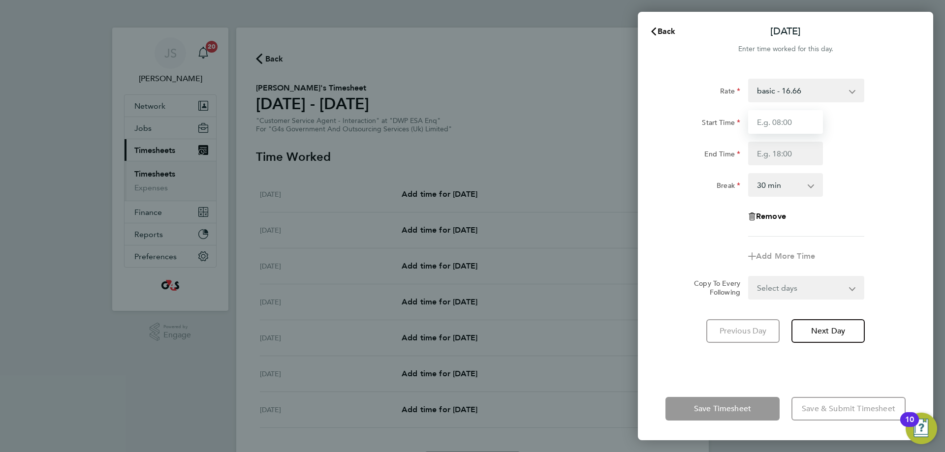
click at [672, 132] on input "Start Time" at bounding box center [785, 122] width 75 height 24
type input "07:45"
click at [672, 156] on input "End Time" at bounding box center [785, 154] width 75 height 24
type input "17:00"
click at [672, 205] on div "Rate basic - 16.66 System Issue Paid - 16.66 Bank Holiday x1.5 - 24.73 System I…" at bounding box center [786, 158] width 240 height 158
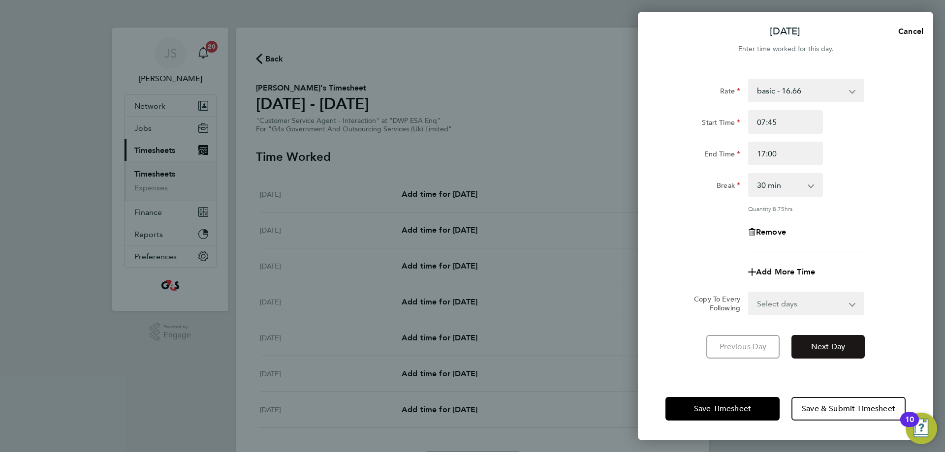
click at [672, 298] on span "Next Day" at bounding box center [828, 347] width 34 height 10
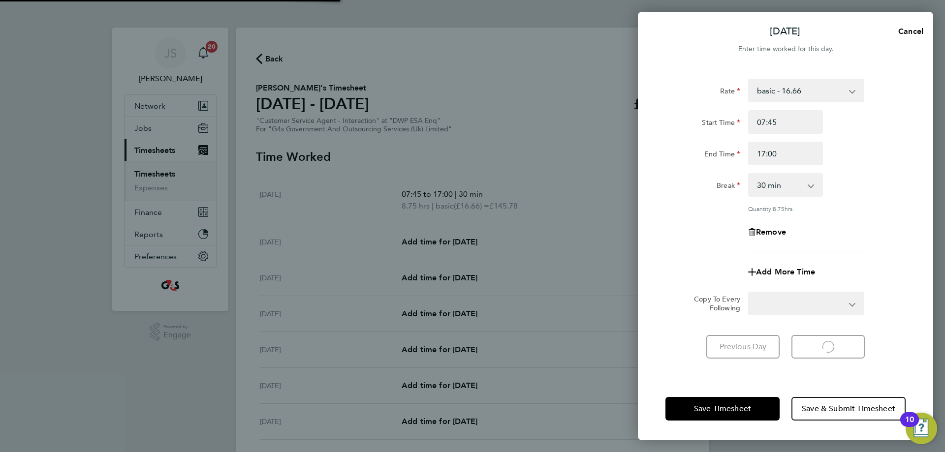
select select "30"
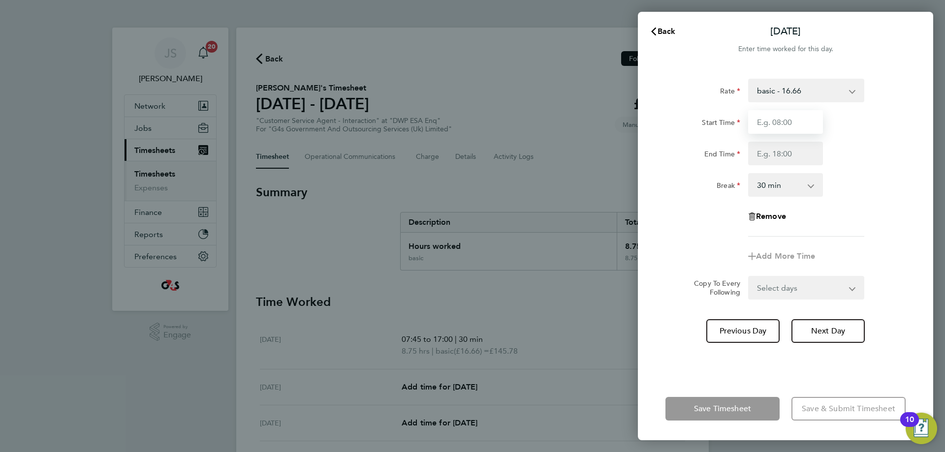
click at [672, 122] on input "Start Time" at bounding box center [785, 122] width 75 height 24
type input "07:45"
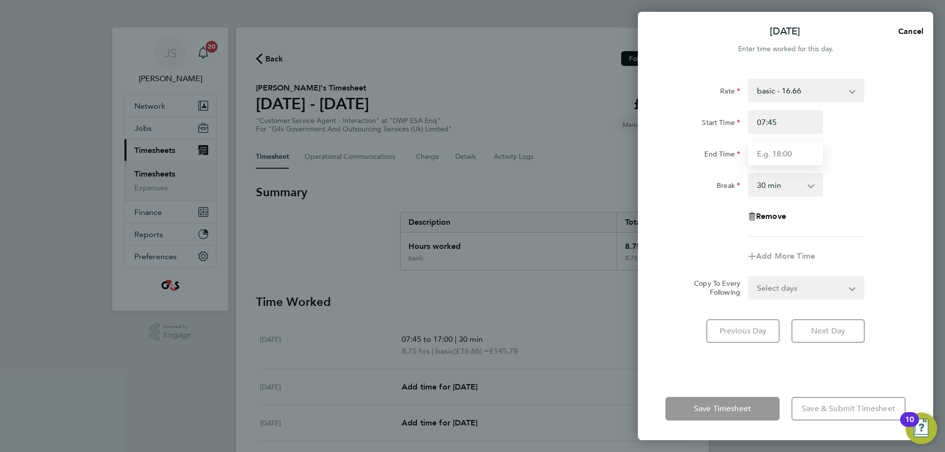
click at [672, 152] on input "End Time" at bounding box center [785, 154] width 75 height 24
type input "17:09"
click at [672, 194] on div "Break 0 min 15 min 30 min 45 min 60 min 75 min 90 min" at bounding box center [786, 185] width 248 height 24
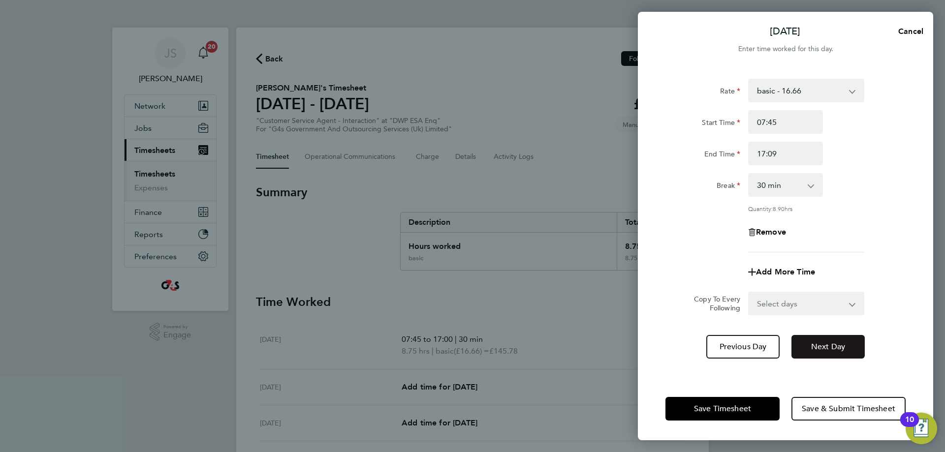
click at [672, 298] on button "Next Day" at bounding box center [828, 347] width 73 height 24
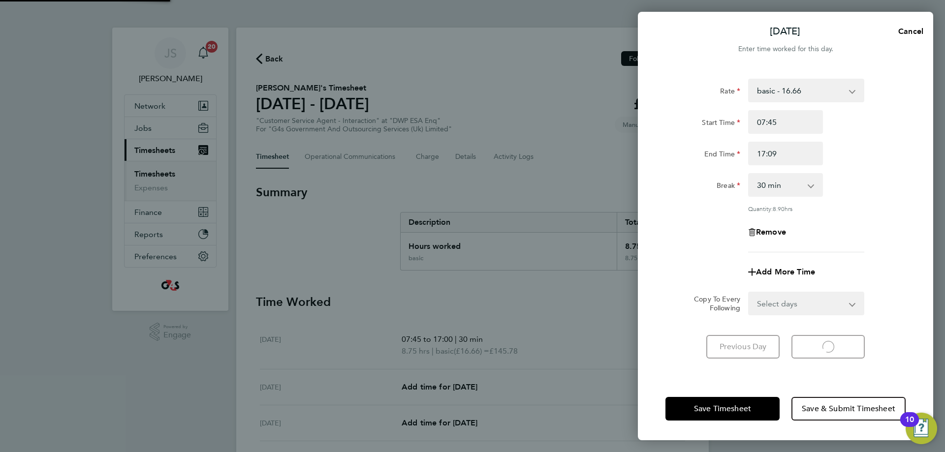
select select "30"
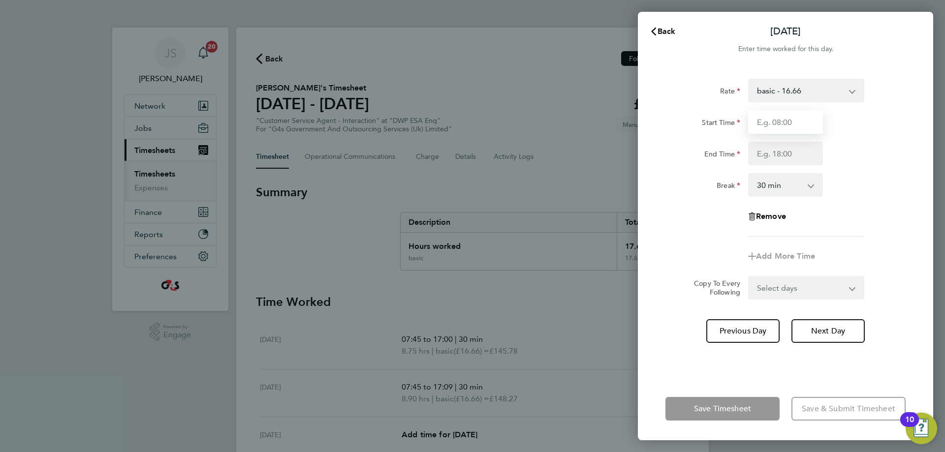
click at [672, 121] on input "Start Time" at bounding box center [785, 122] width 75 height 24
type input "11:00"
click at [672, 160] on input "End Time" at bounding box center [785, 154] width 75 height 24
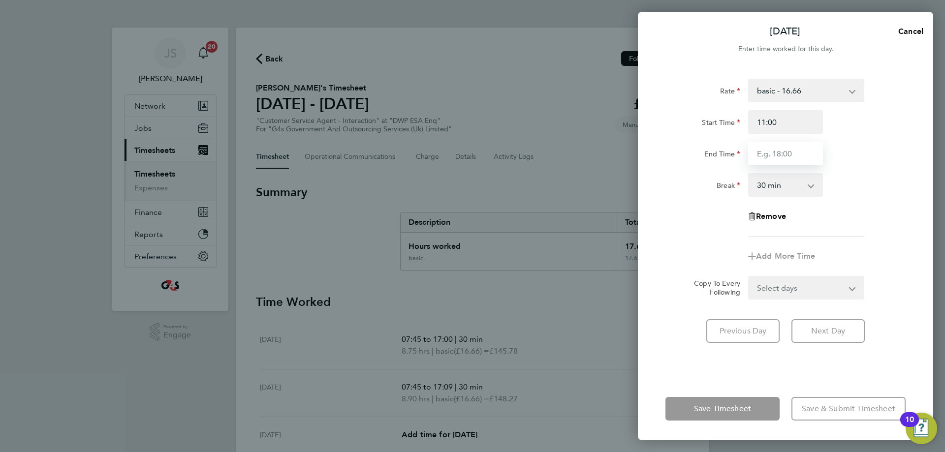
type input "17:00"
click at [672, 268] on form "Rate basic - 16.66 System Issue Paid - 16.66 Bank Holiday x1.5 - 24.73 System I…" at bounding box center [786, 189] width 240 height 221
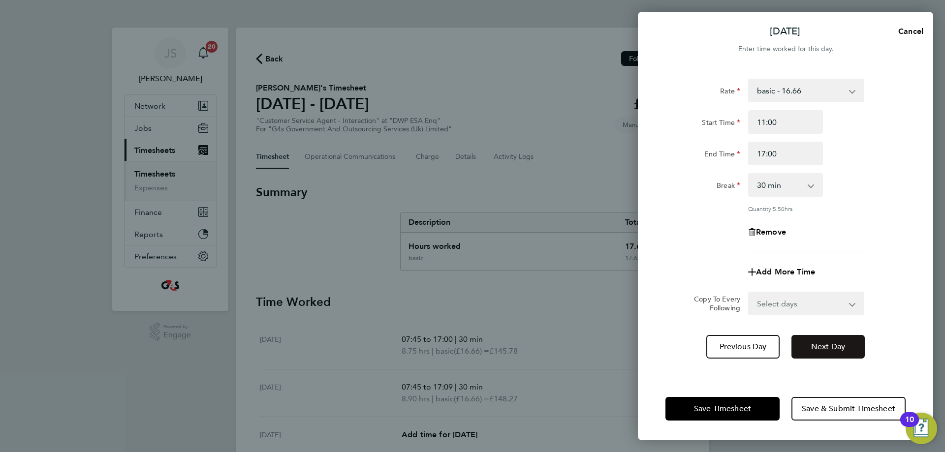
click at [672, 298] on span "Next Day" at bounding box center [828, 347] width 34 height 10
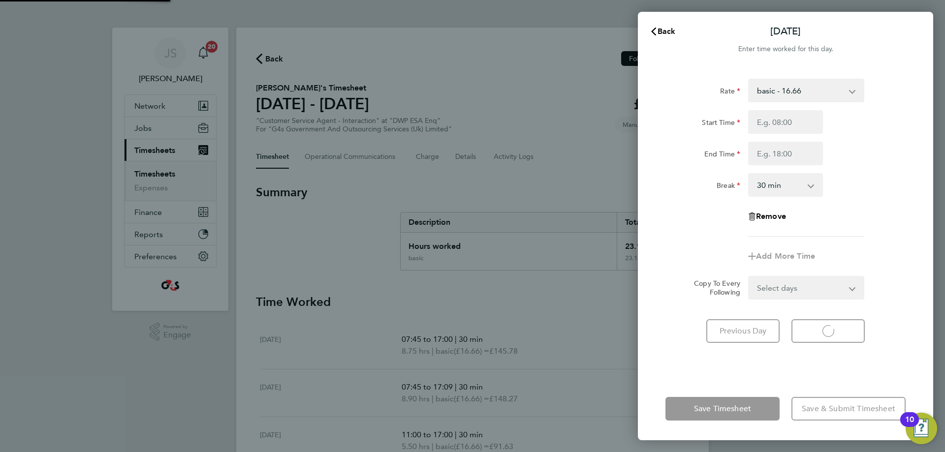
select select "30"
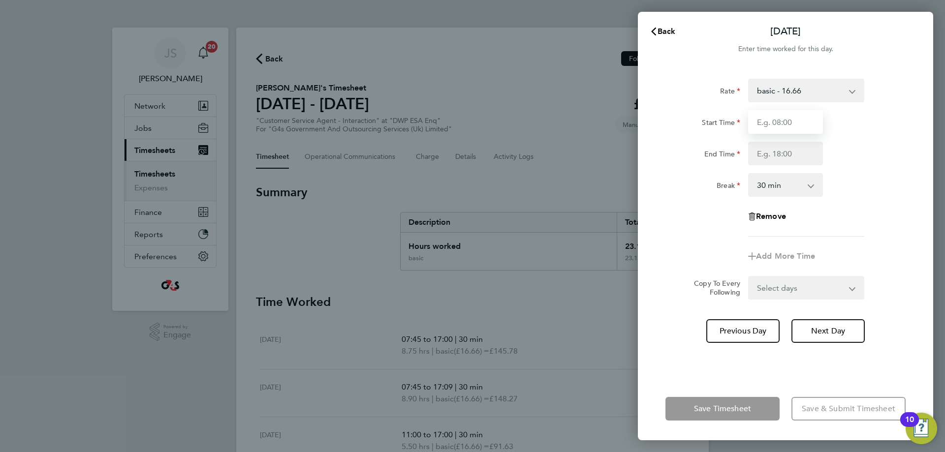
click at [672, 128] on input "Start Time" at bounding box center [785, 122] width 75 height 24
type input "09:00"
click at [672, 145] on input "End Time" at bounding box center [785, 154] width 75 height 24
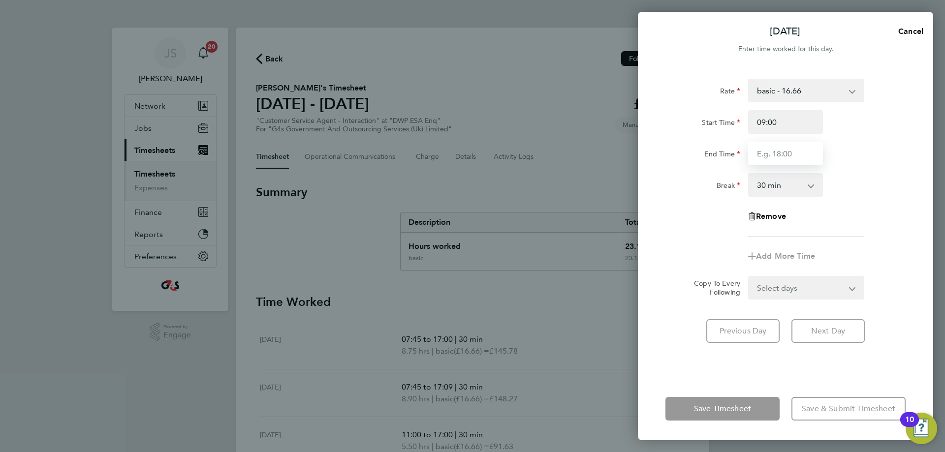
type input "17:00"
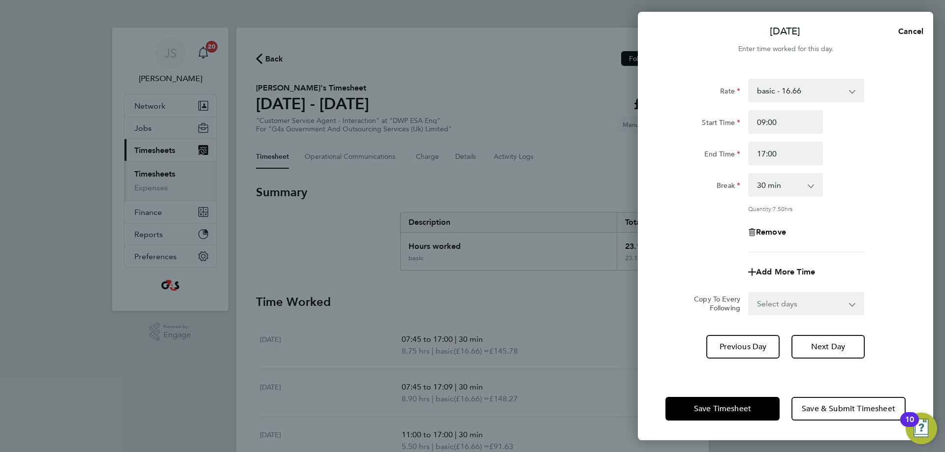
click at [672, 198] on div "Rate basic - 16.66 System Issue Paid - 16.66 Bank Holiday x1.5 - 24.73 System I…" at bounding box center [786, 166] width 240 height 174
click at [672, 298] on span "Save Timesheet" at bounding box center [722, 409] width 57 height 10
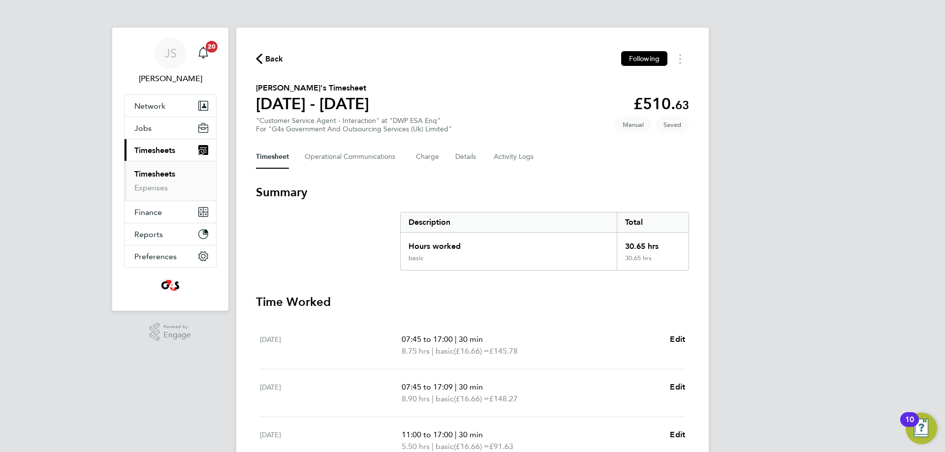
click at [270, 64] on span "Back" at bounding box center [274, 59] width 18 height 12
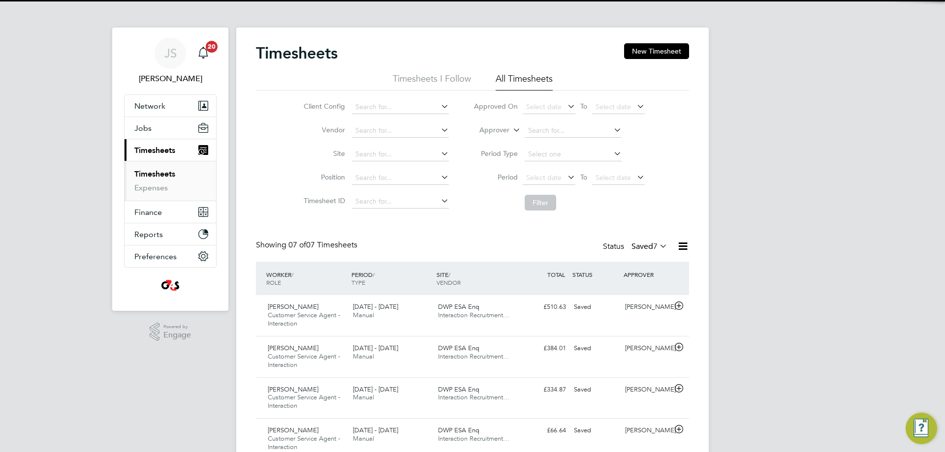
scroll to position [33, 86]
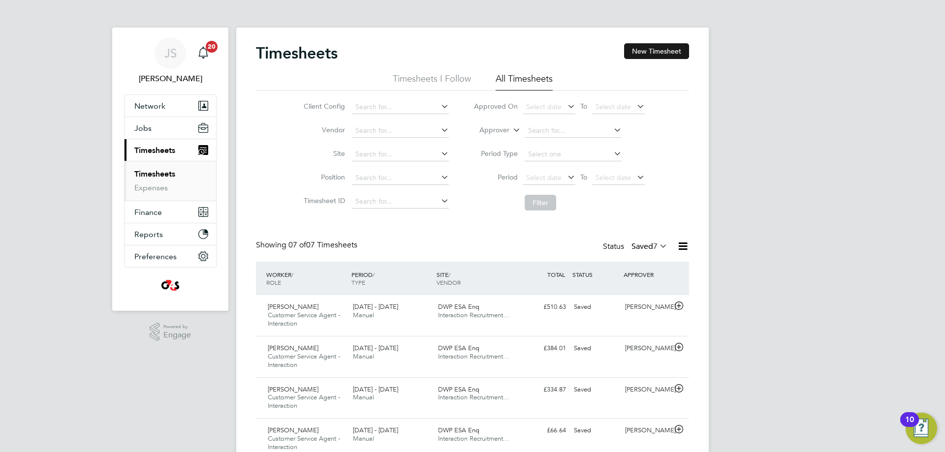
click at [653, 50] on button "New Timesheet" at bounding box center [656, 51] width 65 height 16
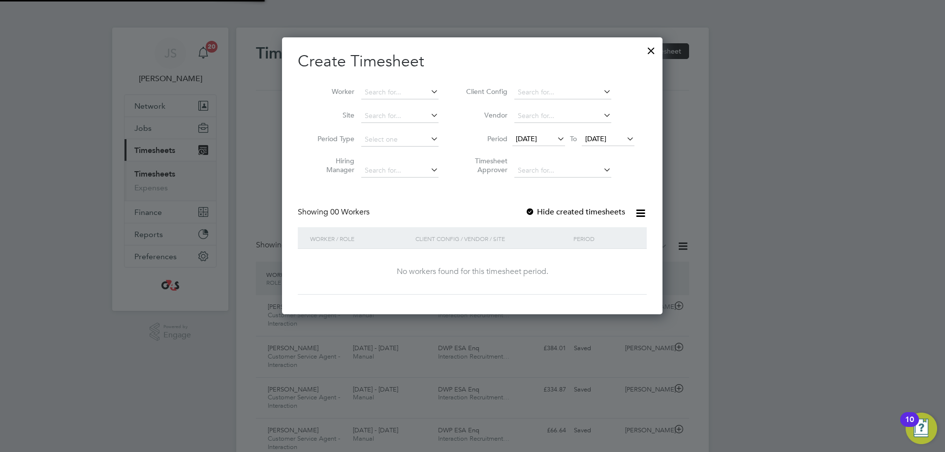
scroll to position [278, 381]
click at [389, 91] on input at bounding box center [399, 93] width 77 height 14
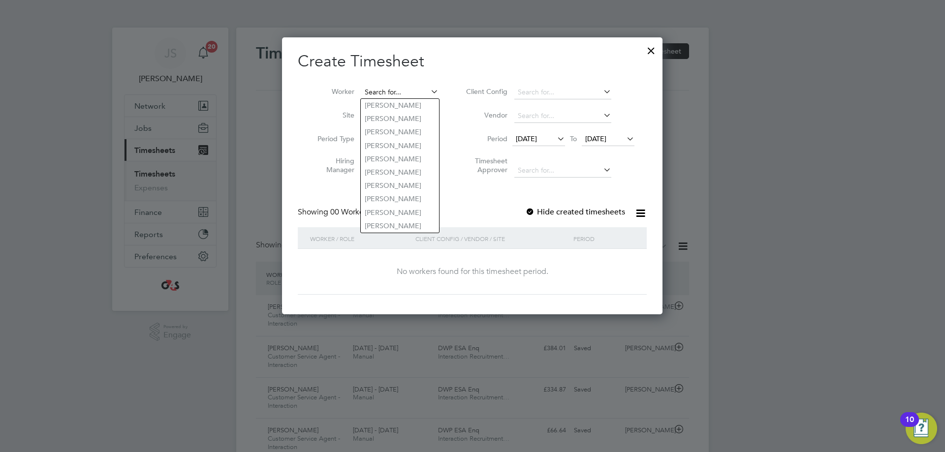
click at [383, 89] on input at bounding box center [399, 93] width 77 height 14
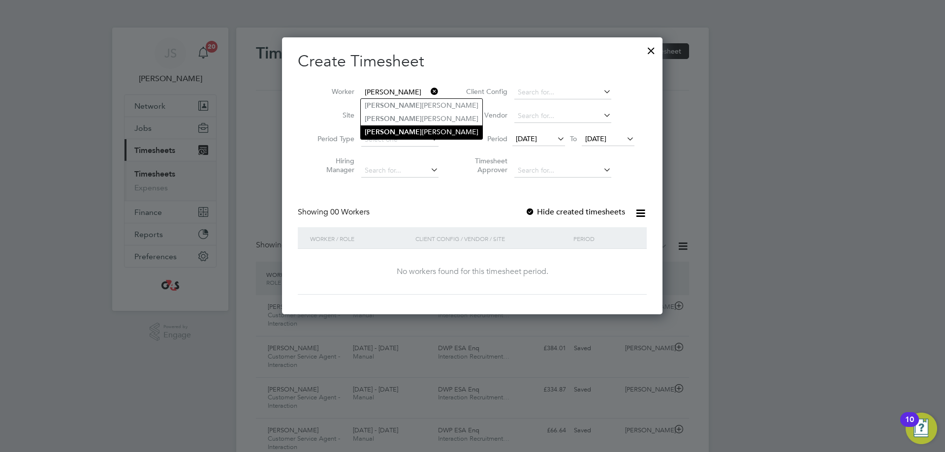
click at [418, 131] on li "[PERSON_NAME] [PERSON_NAME]" at bounding box center [422, 132] width 122 height 13
type input "[DEMOGRAPHIC_DATA][PERSON_NAME]"
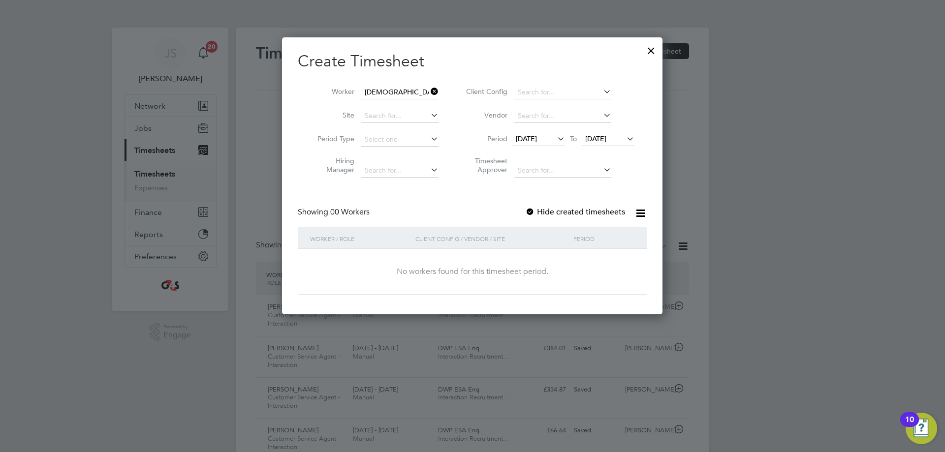
click at [520, 138] on span "[DATE]" at bounding box center [526, 138] width 21 height 9
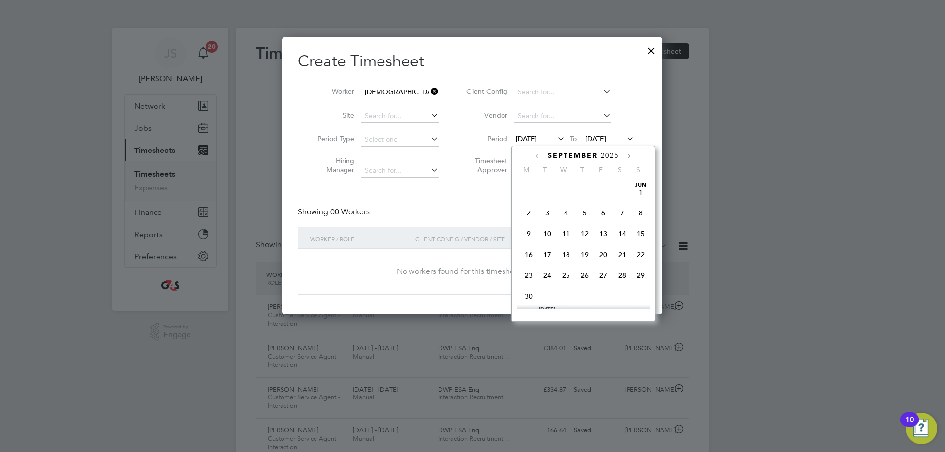
scroll to position [341, 0]
click at [527, 273] on span "29" at bounding box center [528, 267] width 19 height 19
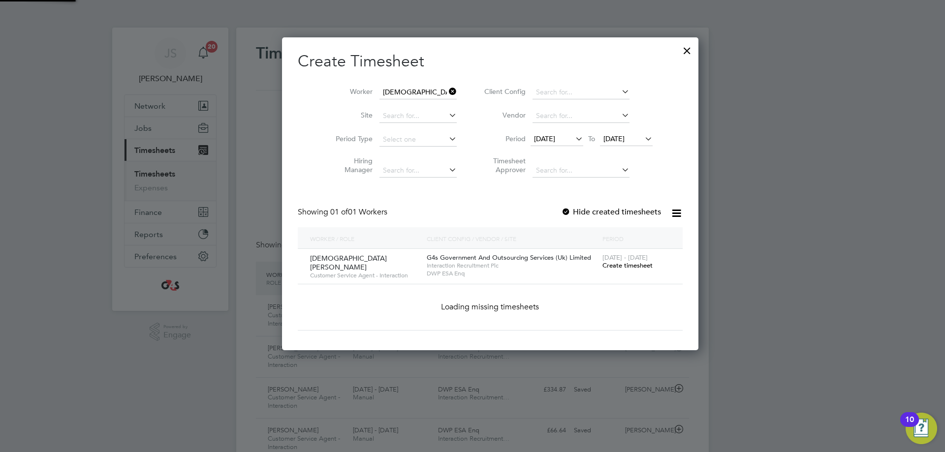
scroll to position [274, 389]
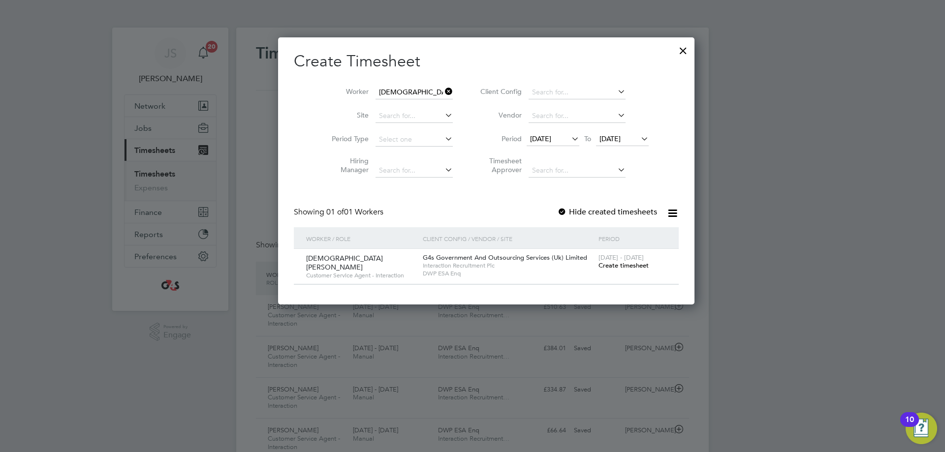
click at [599, 266] on span "Create timesheet" at bounding box center [624, 265] width 50 height 8
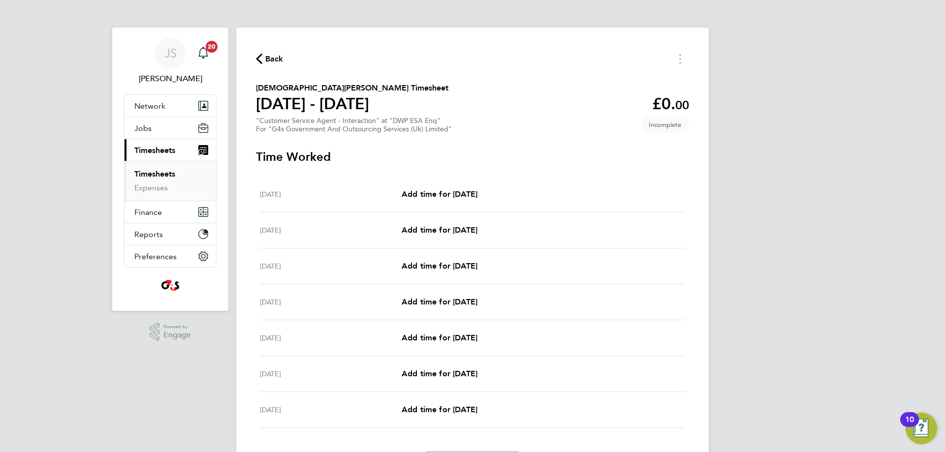
click at [273, 51] on div "Back [PERSON_NAME] Timesheet [DATE] - [DATE] £0. 00 "Customer Service Agent - I…" at bounding box center [472, 264] width 473 height 472
click at [277, 59] on span "Back" at bounding box center [274, 59] width 18 height 12
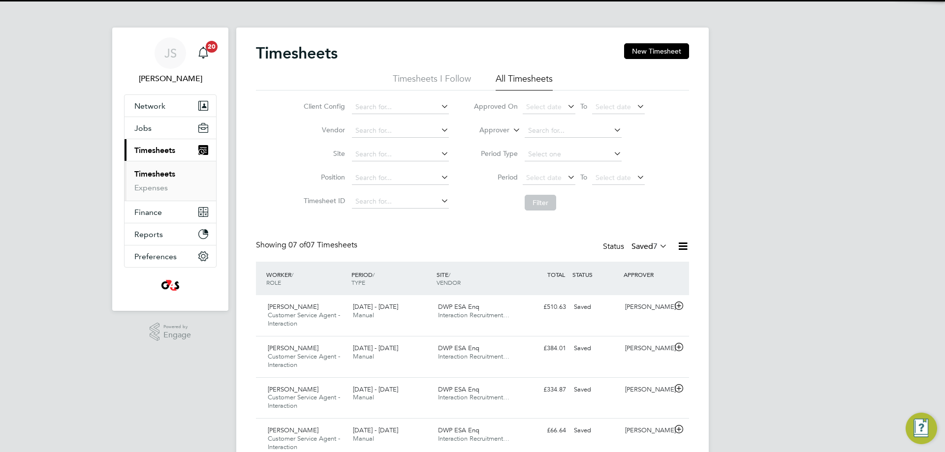
scroll to position [33, 86]
